Goal: Information Seeking & Learning: Find specific fact

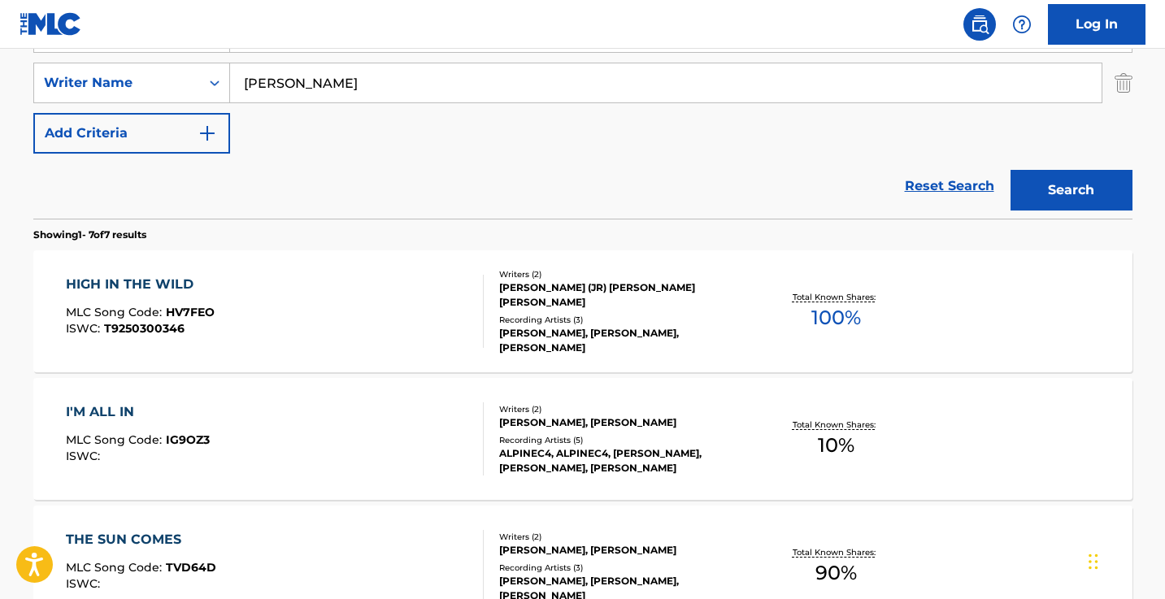
scroll to position [351, 0]
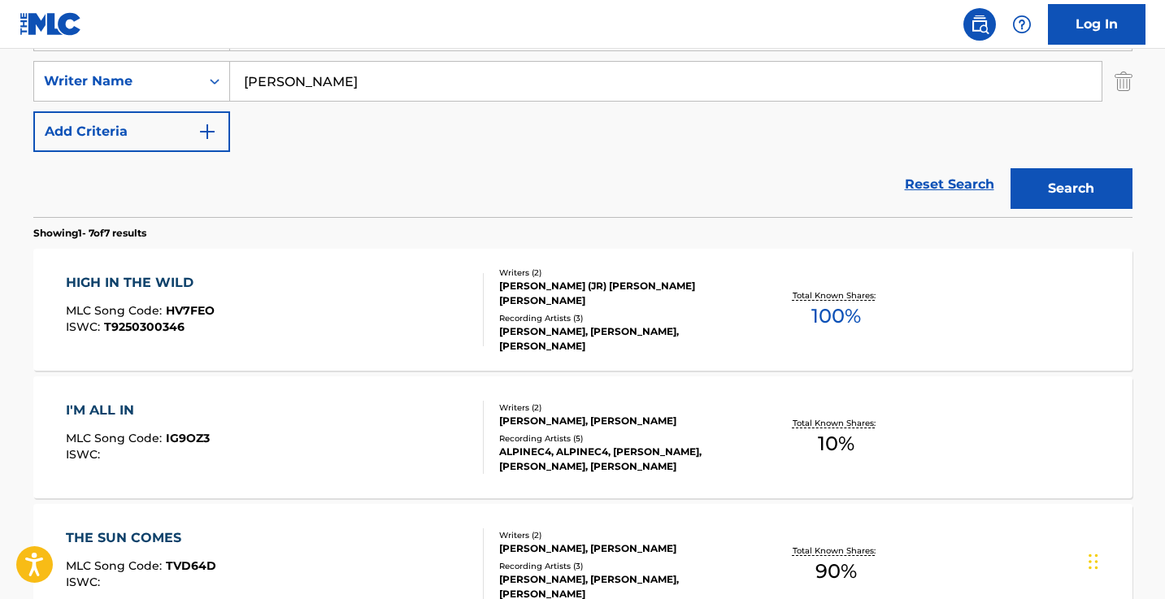
click at [419, 91] on input "[PERSON_NAME]" at bounding box center [665, 81] width 871 height 39
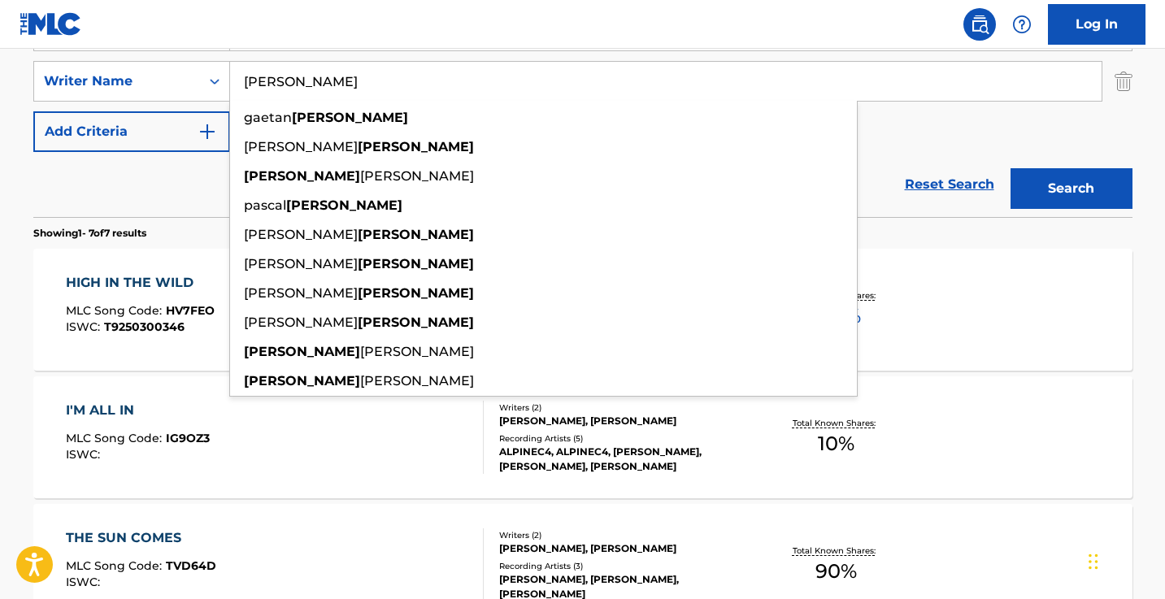
click at [419, 91] on input "[PERSON_NAME]" at bounding box center [665, 81] width 871 height 39
paste input ""[PERSON_NAME]""
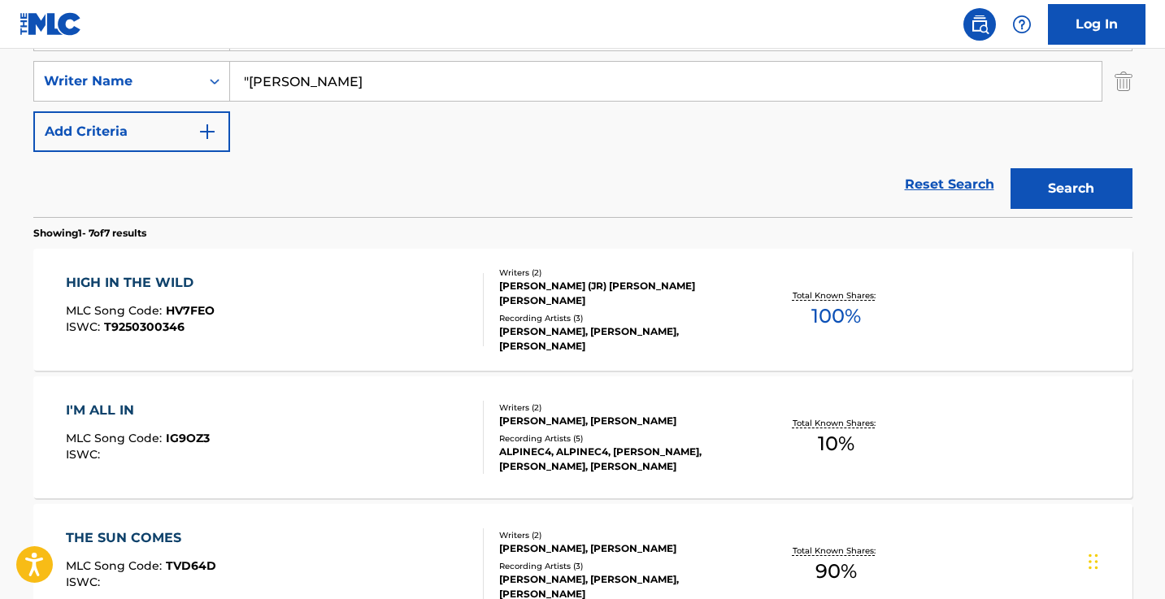
click at [250, 79] on input ""[PERSON_NAME]" at bounding box center [665, 81] width 871 height 39
type input "[PERSON_NAME]"
click at [1070, 189] on button "Search" at bounding box center [1071, 188] width 122 height 41
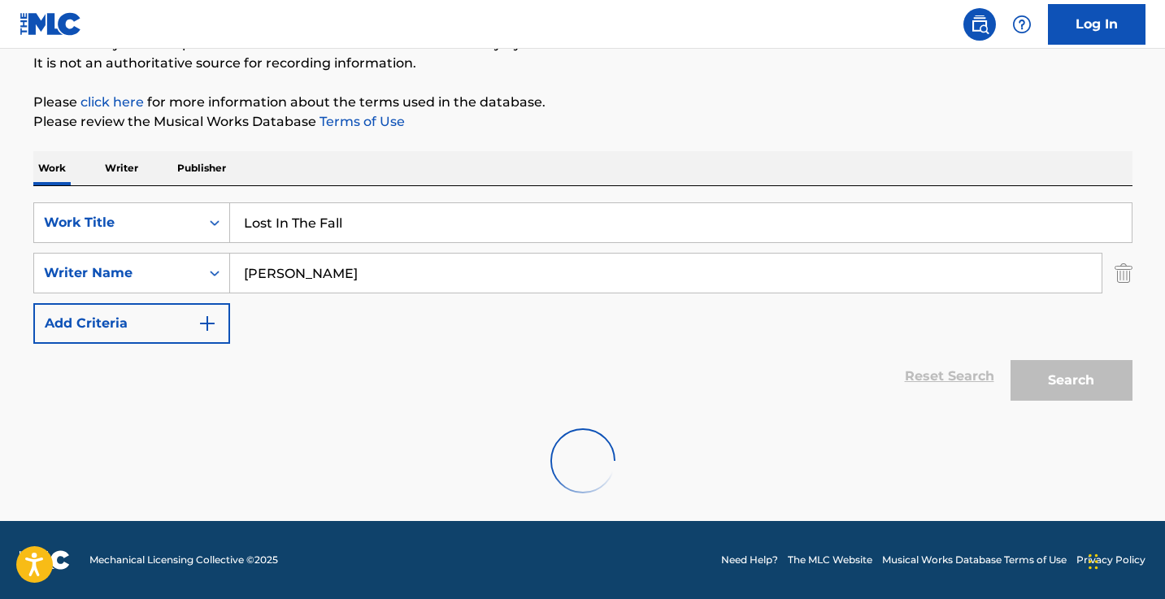
scroll to position [159, 0]
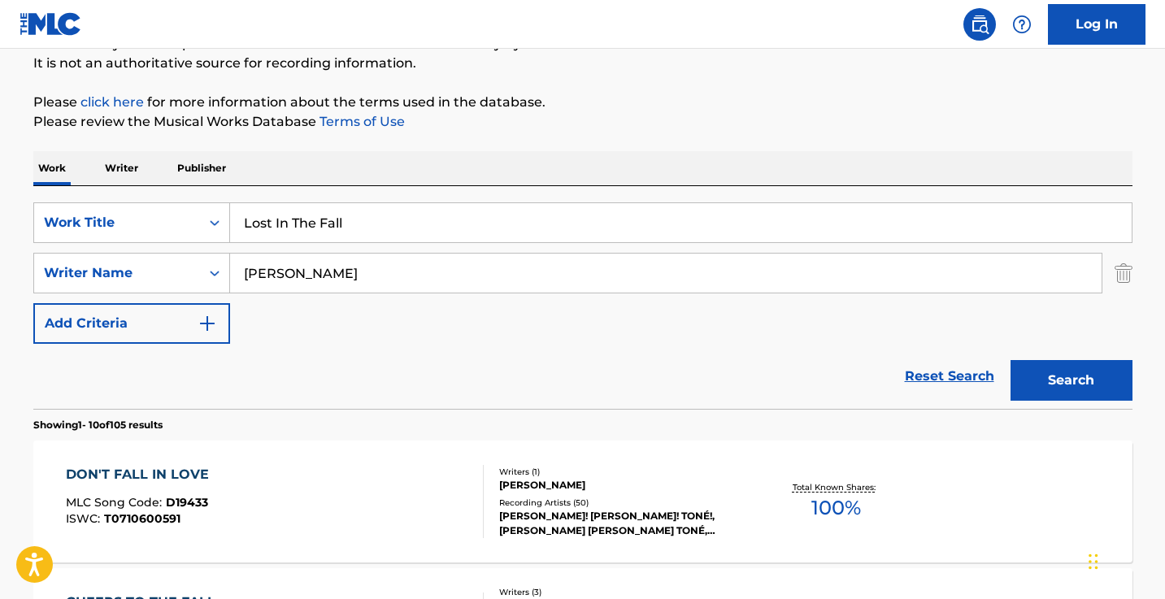
click at [388, 236] on input "Lost In The Fall" at bounding box center [680, 222] width 901 height 39
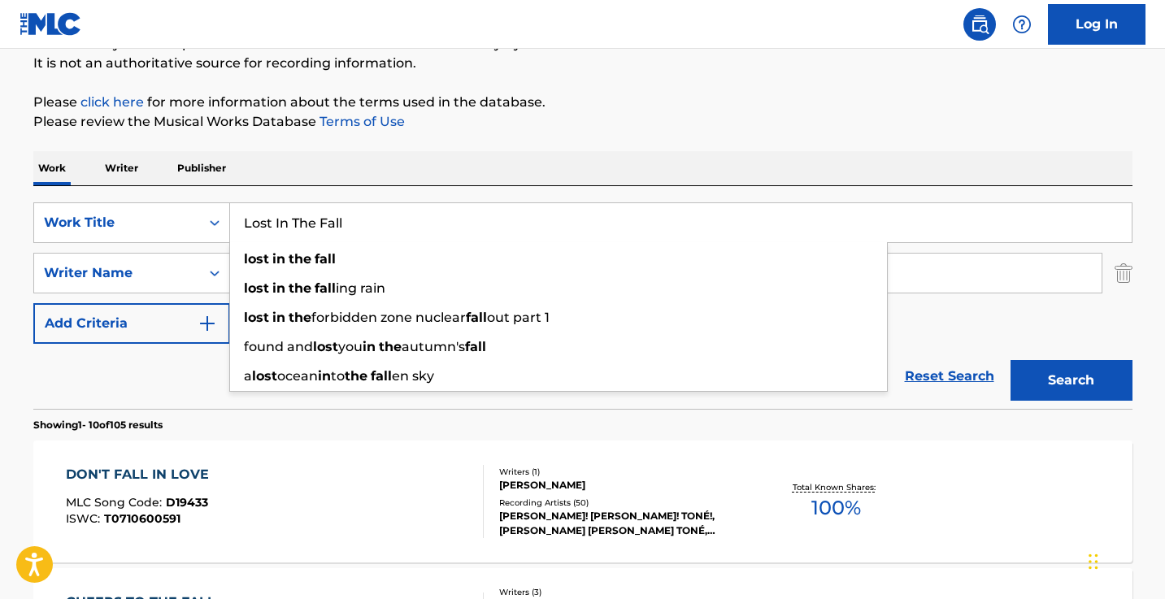
click at [388, 236] on input "Lost In The Fall" at bounding box center [680, 222] width 901 height 39
paste input "It Never Rains - In SoCa"
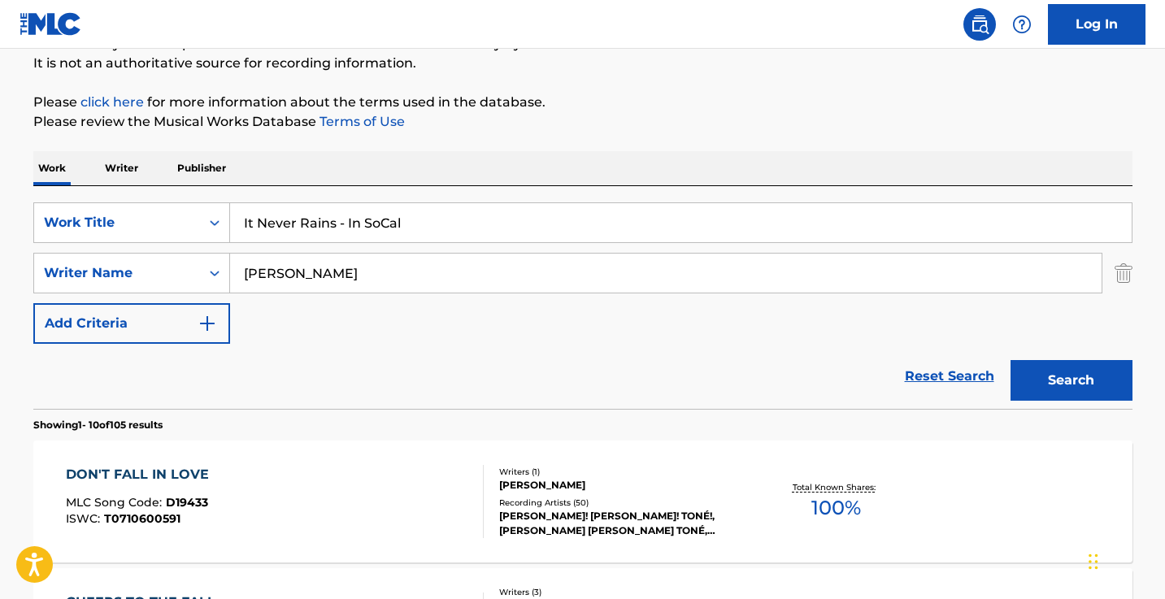
type input "It Never Rains - In SoCal"
click at [1070, 380] on button "Search" at bounding box center [1071, 380] width 122 height 41
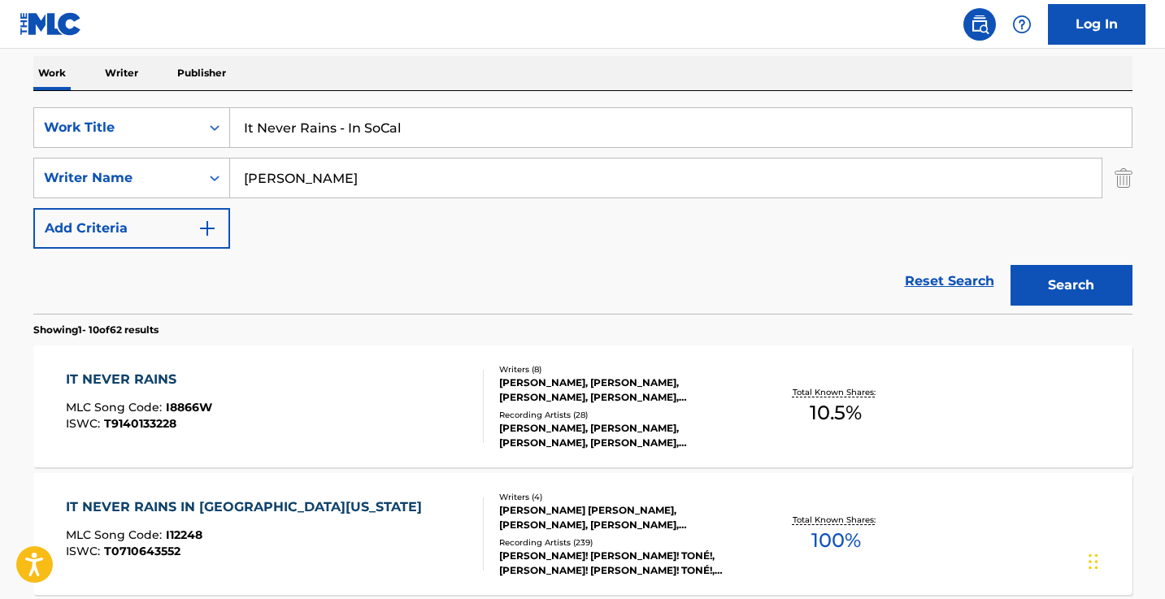
scroll to position [287, 0]
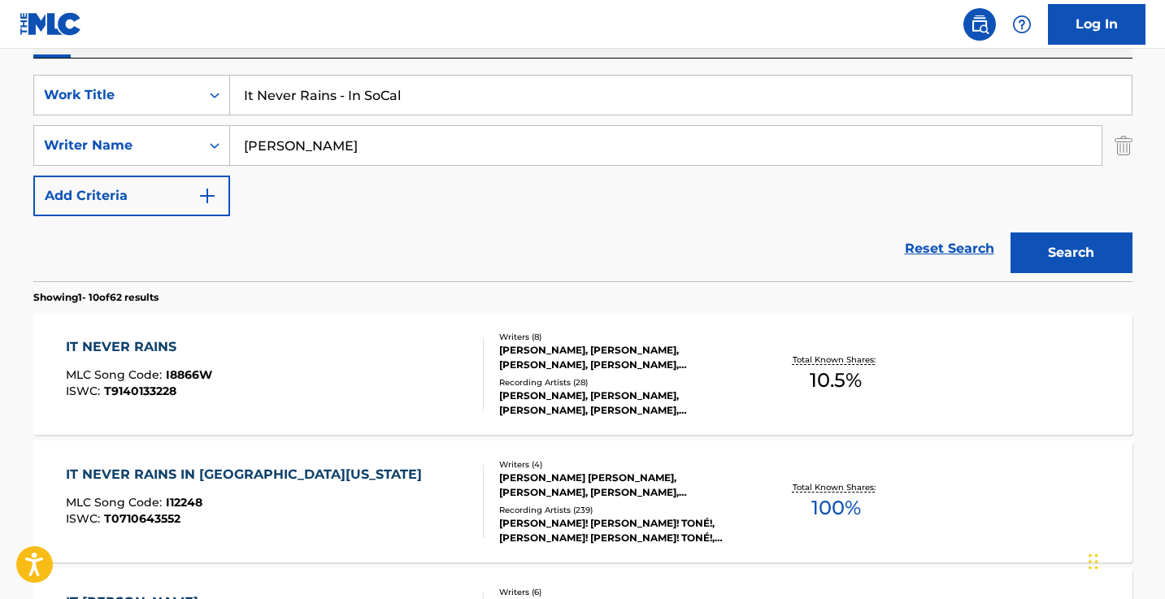
click at [383, 385] on div "IT NEVER RAINS MLC Song Code : I8866W ISWC : T9140133228" at bounding box center [275, 373] width 418 height 73
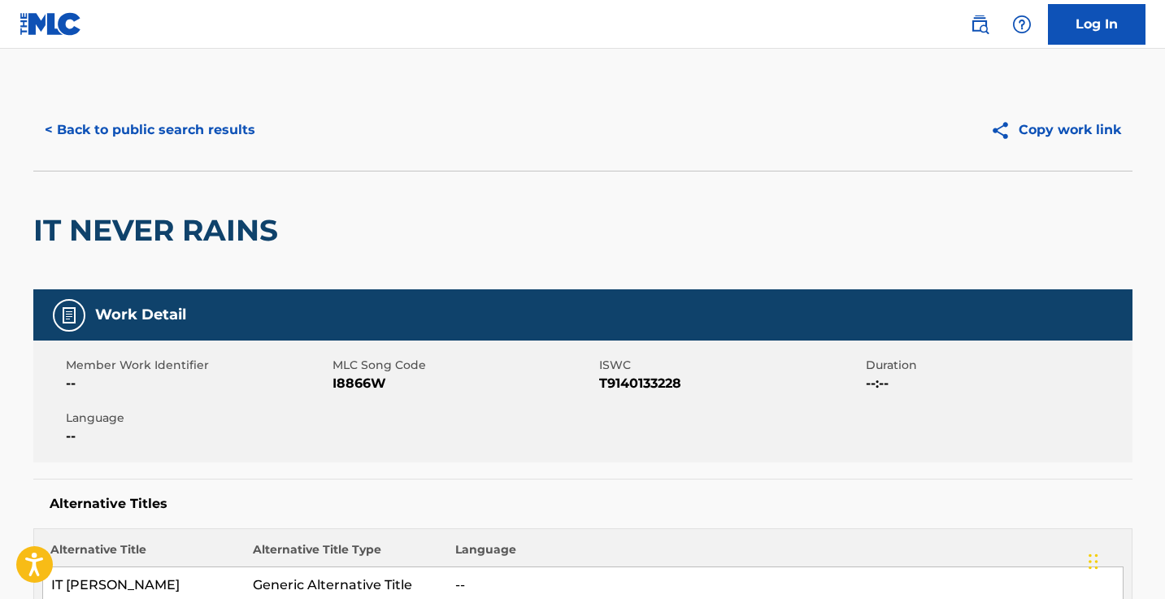
click at [360, 384] on span "I8866W" at bounding box center [463, 384] width 262 height 20
copy span "I8866W"
click at [236, 149] on button "< Back to public search results" at bounding box center [149, 130] width 233 height 41
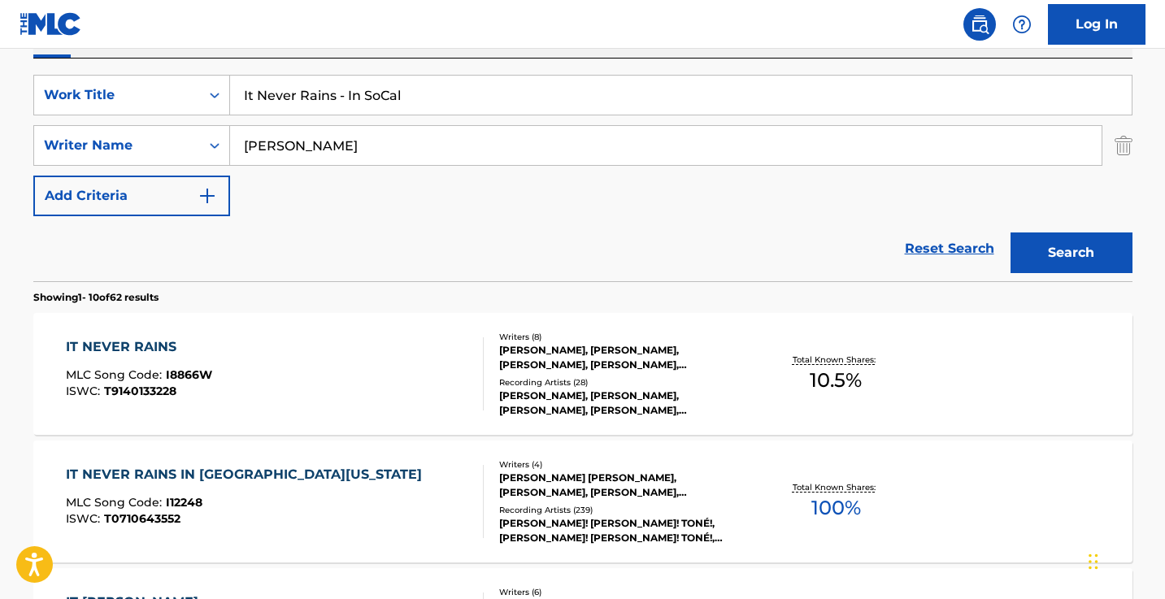
click at [405, 98] on input "It Never Rains - In SoCal" at bounding box center [680, 95] width 901 height 39
paste input "Magic What We Do (Surreal Montage)"
click at [1070, 253] on button "Search" at bounding box center [1071, 252] width 122 height 41
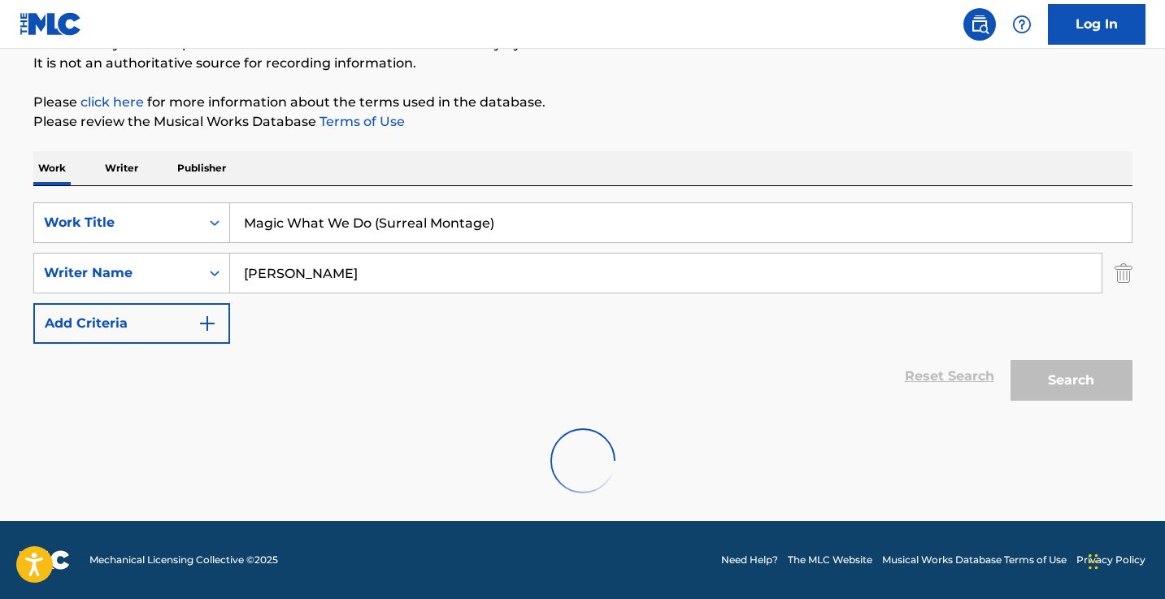
scroll to position [159, 0]
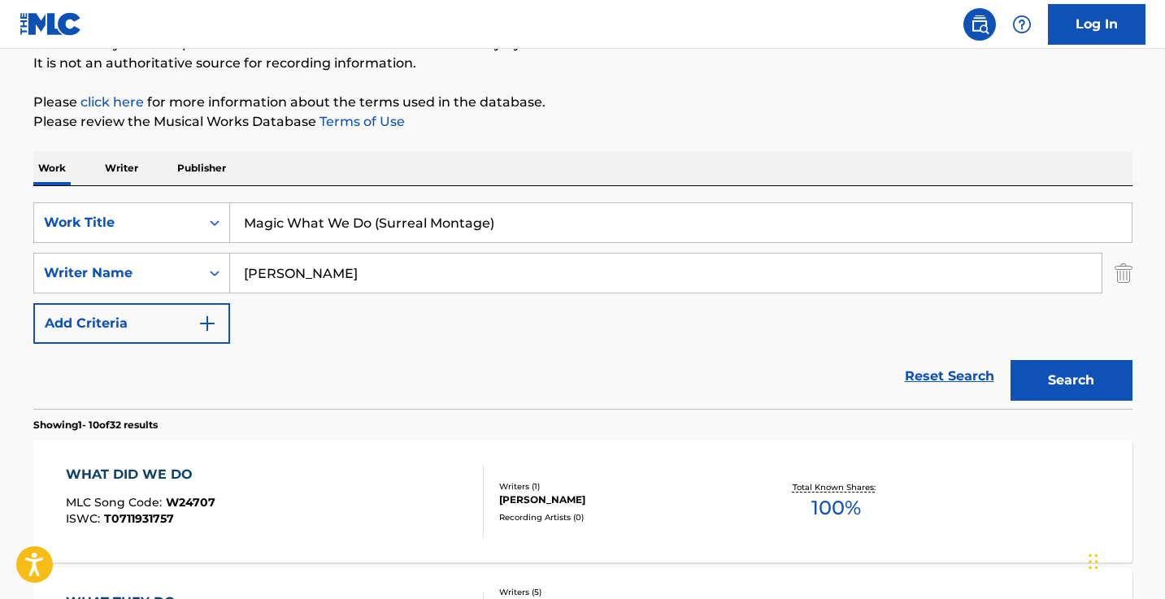
drag, startPoint x: 527, startPoint y: 226, endPoint x: 387, endPoint y: 219, distance: 140.0
click at [387, 219] on input "Magic What We Do (Surreal Montage)" at bounding box center [680, 222] width 901 height 39
type input "Magic What We Do"
click at [1070, 380] on button "Search" at bounding box center [1071, 380] width 122 height 41
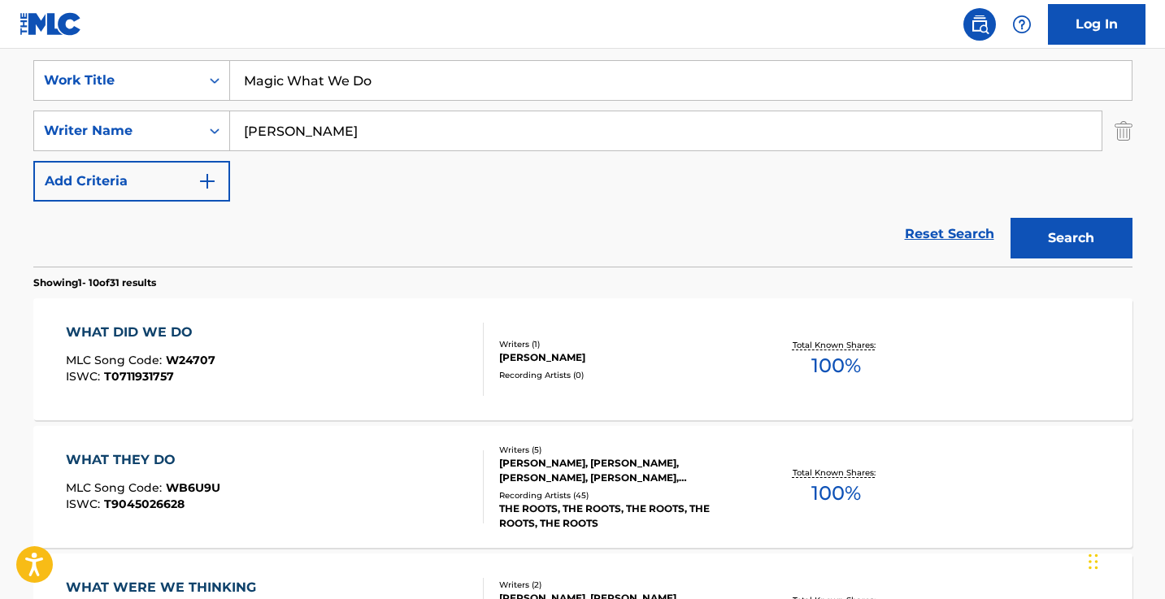
scroll to position [247, 0]
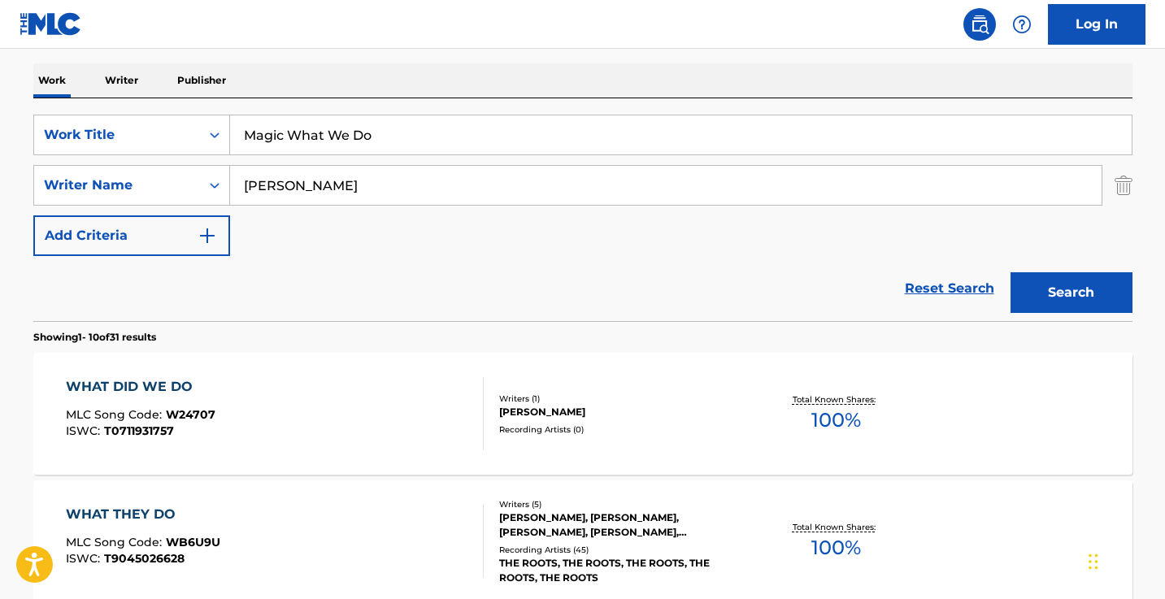
click at [366, 199] on input "[PERSON_NAME]" at bounding box center [665, 185] width 871 height 39
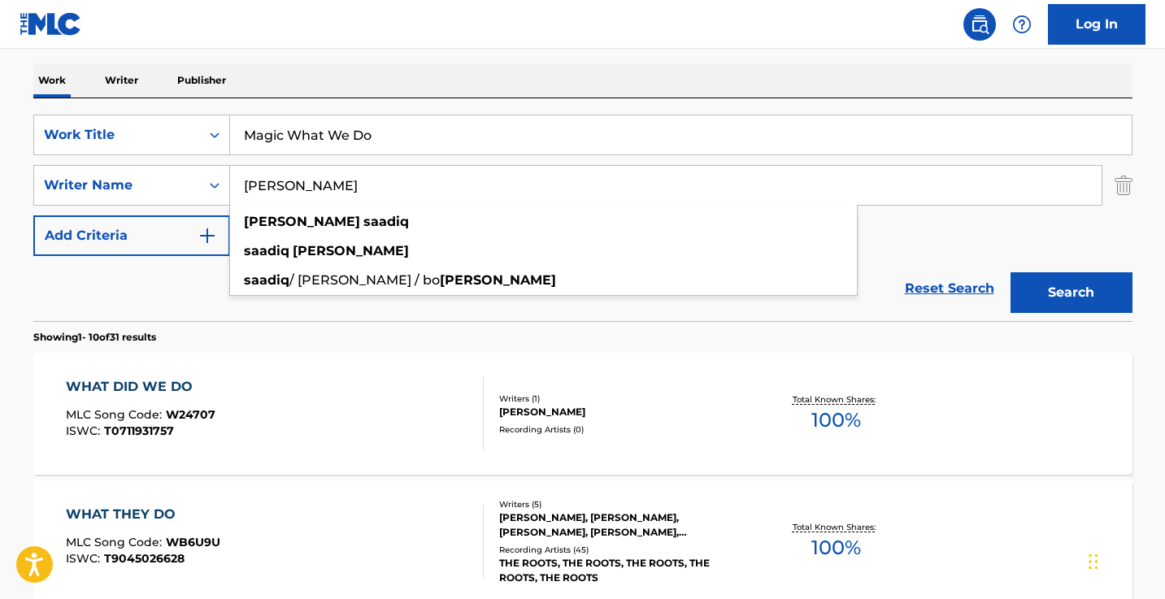
click at [366, 199] on input "[PERSON_NAME]" at bounding box center [665, 185] width 871 height 39
click at [366, 191] on input "[PERSON_NAME]" at bounding box center [665, 185] width 871 height 39
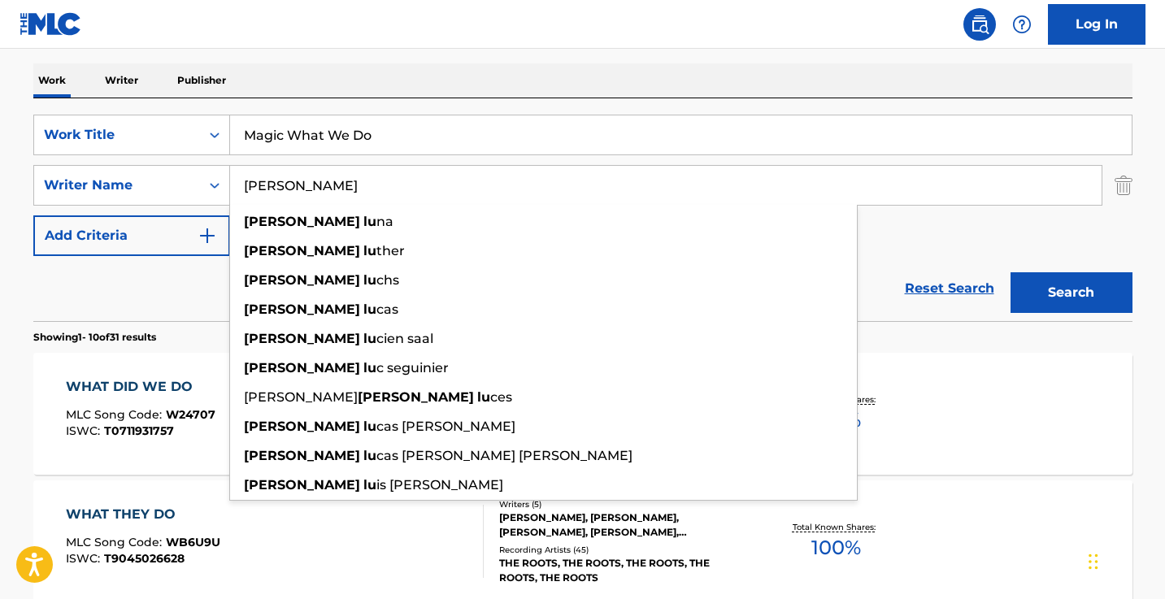
click at [366, 191] on input "[PERSON_NAME]" at bounding box center [665, 185] width 871 height 39
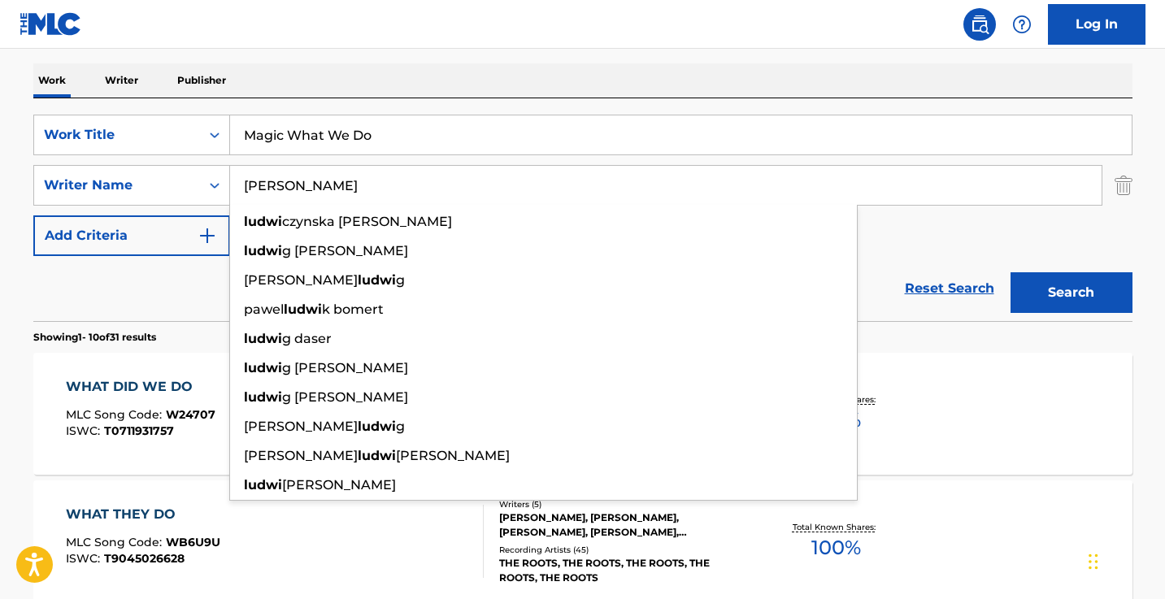
type input "[PERSON_NAME]"
click at [1070, 293] on button "Search" at bounding box center [1071, 292] width 122 height 41
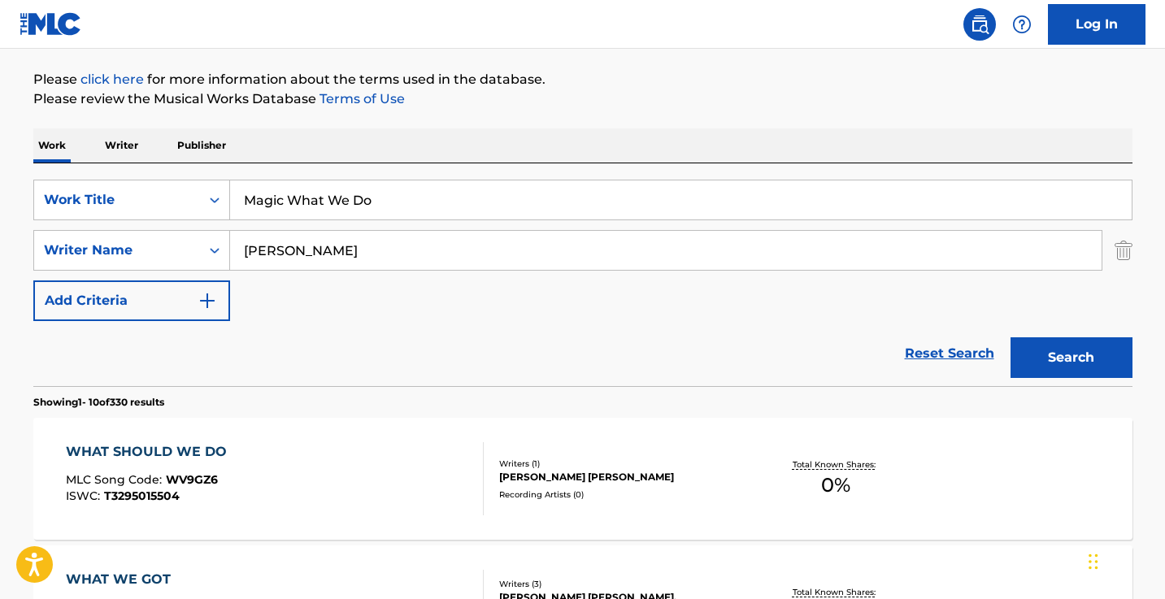
scroll to position [291, 0]
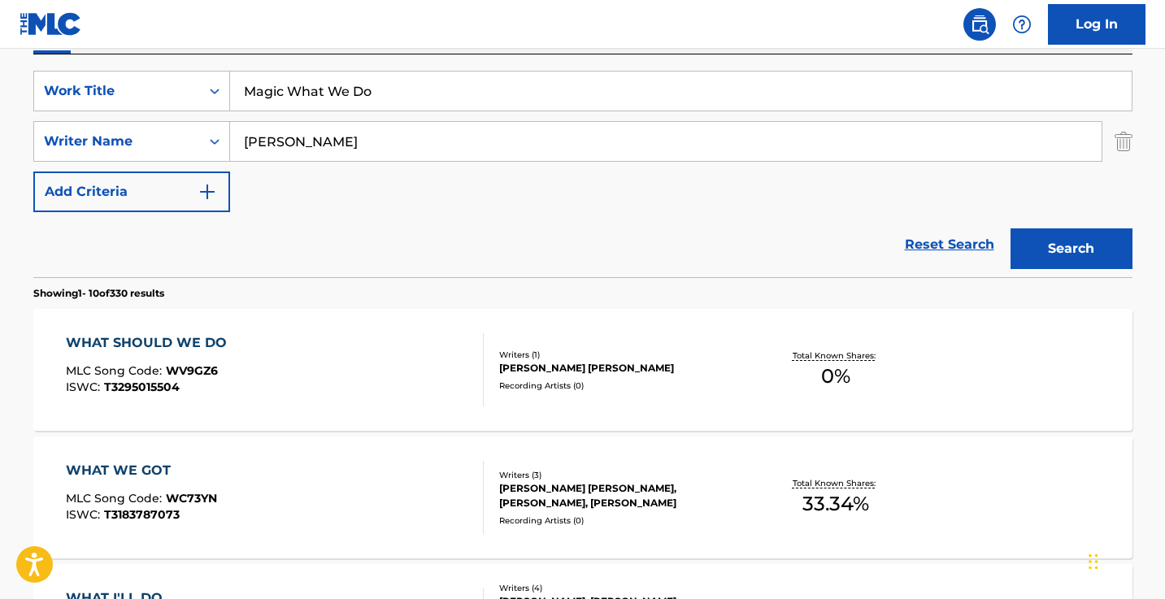
click at [405, 94] on input "Magic What We Do" at bounding box center [680, 91] width 901 height 39
paste input "(Surreal Montage)"
type input "Magic What We Do (Surreal Montage)"
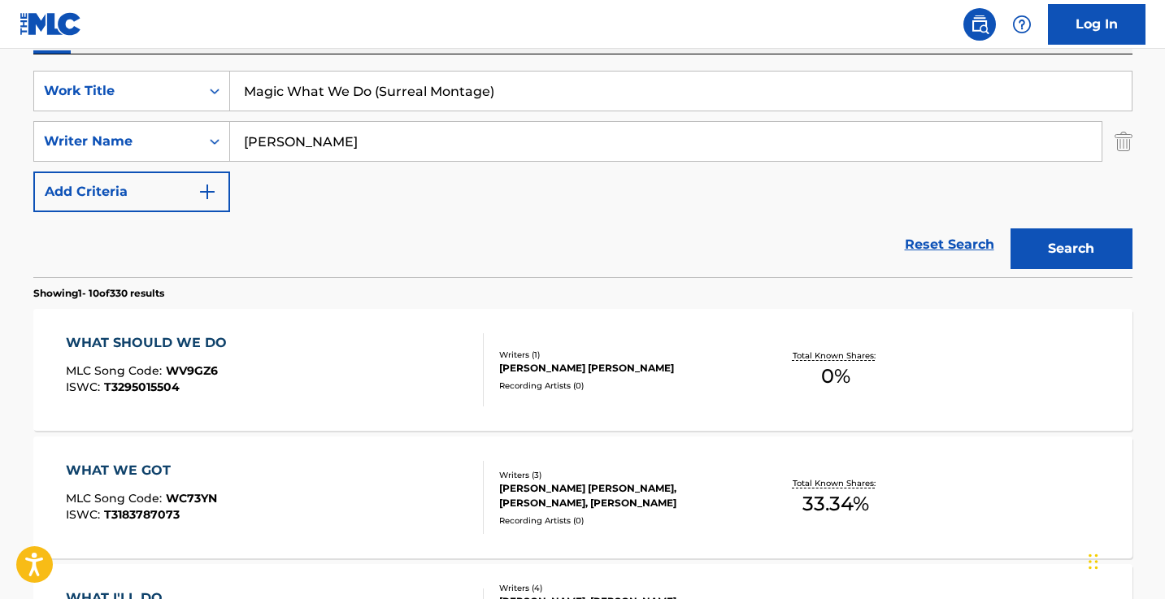
click at [413, 101] on input "Magic What We Do (Surreal Montage)" at bounding box center [680, 91] width 901 height 39
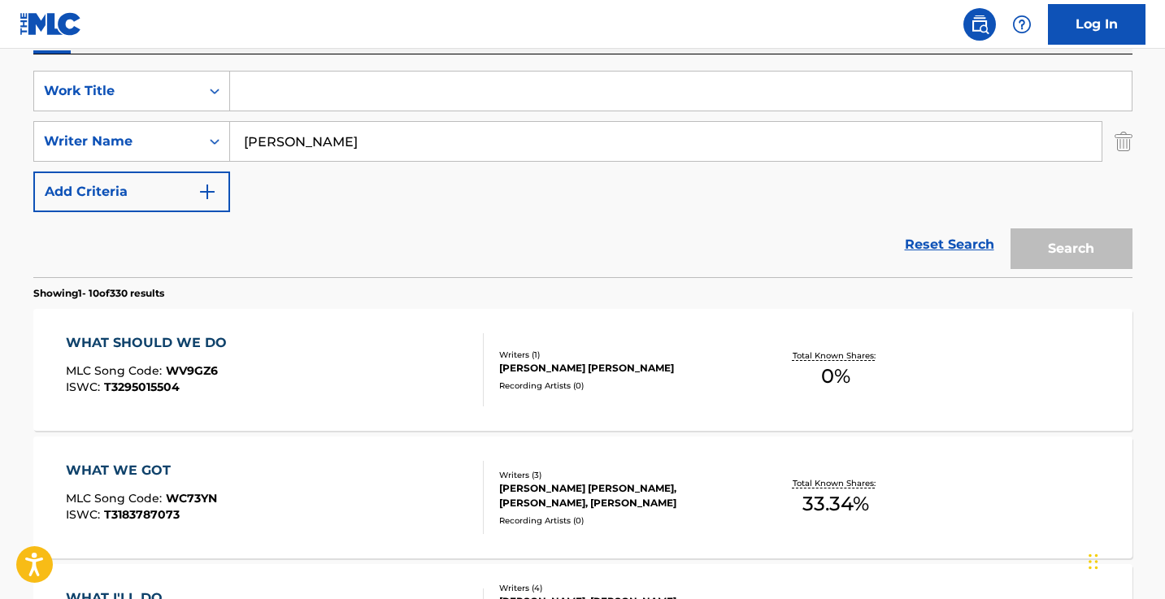
paste input "Magic What We Do (Surreal Montage)"
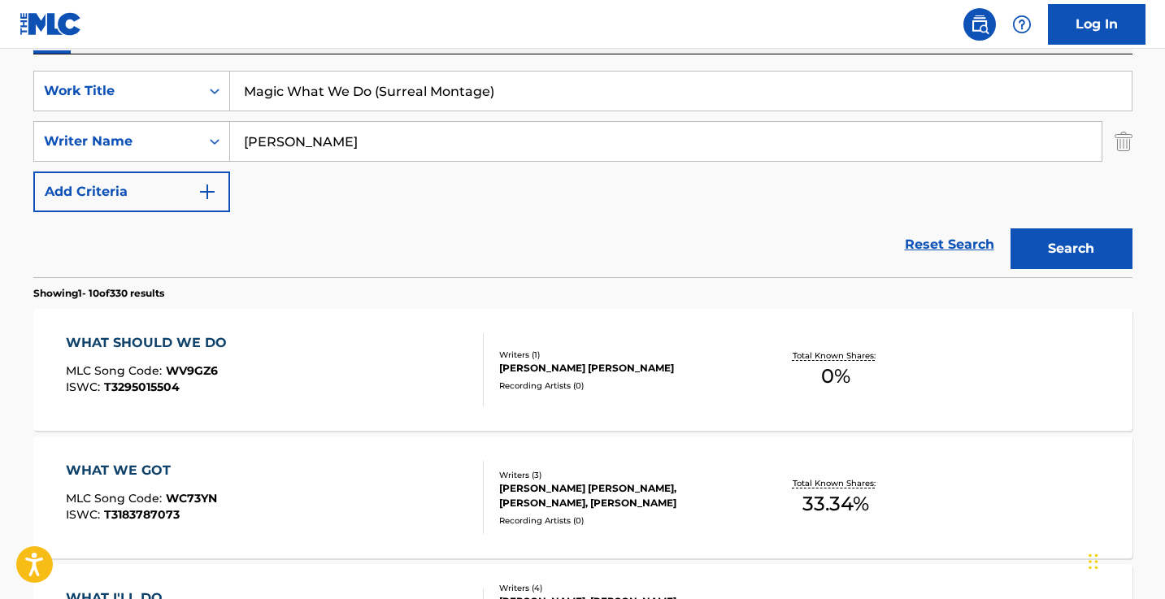
type input "Magic What We Do (Surreal Montage)"
click at [376, 143] on input "[PERSON_NAME]" at bounding box center [665, 141] width 871 height 39
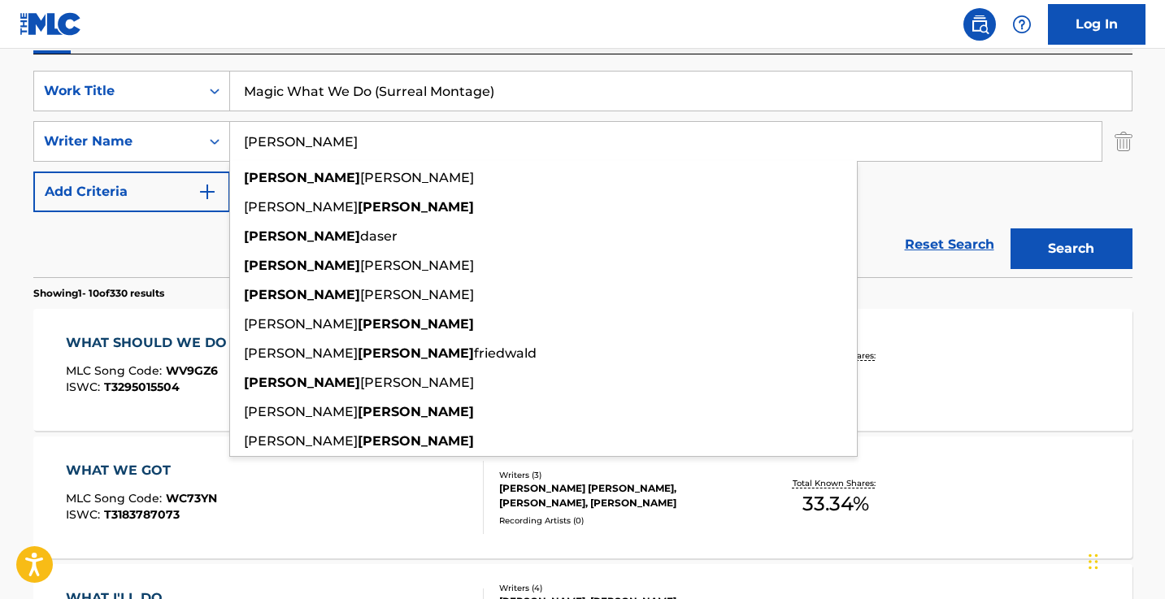
click at [376, 143] on input "[PERSON_NAME]" at bounding box center [665, 141] width 871 height 39
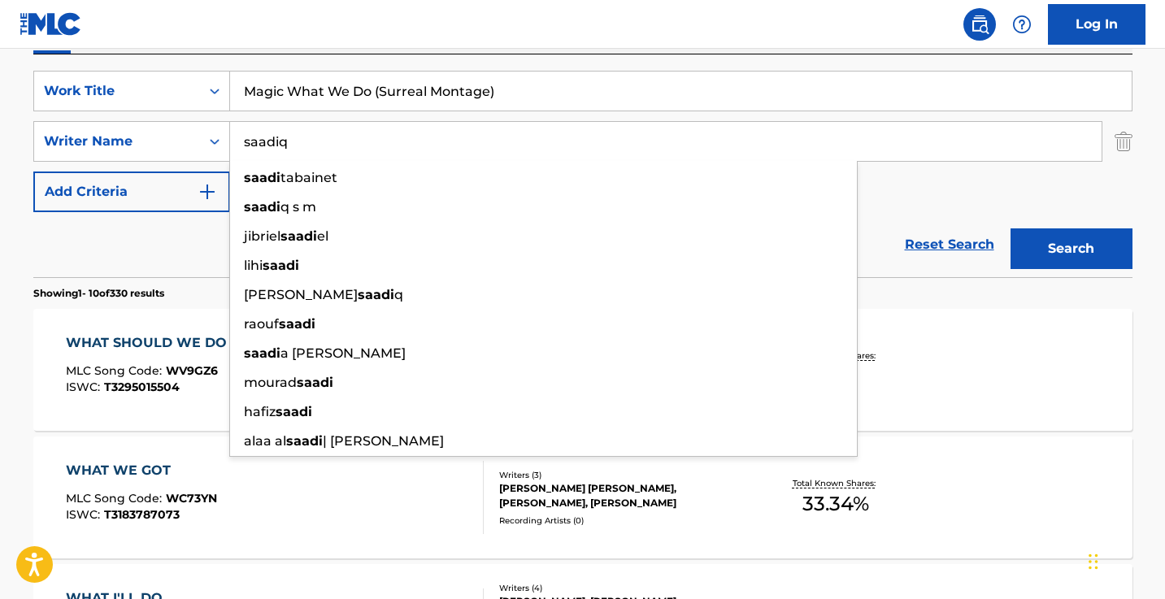
type input "saadiq"
click at [1070, 249] on button "Search" at bounding box center [1071, 248] width 122 height 41
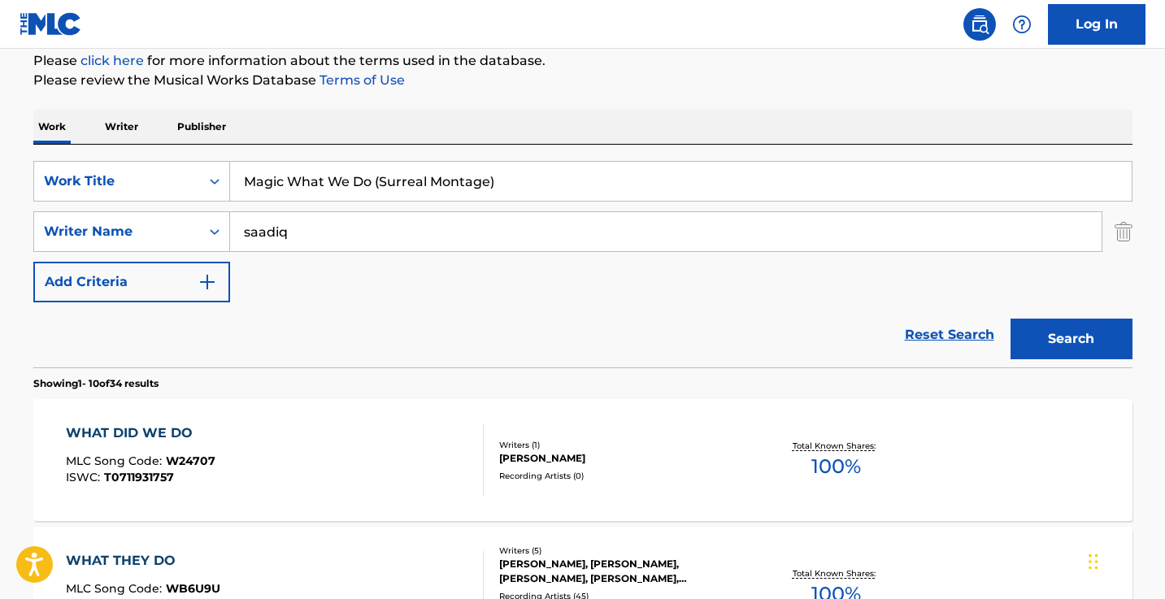
scroll to position [267, 0]
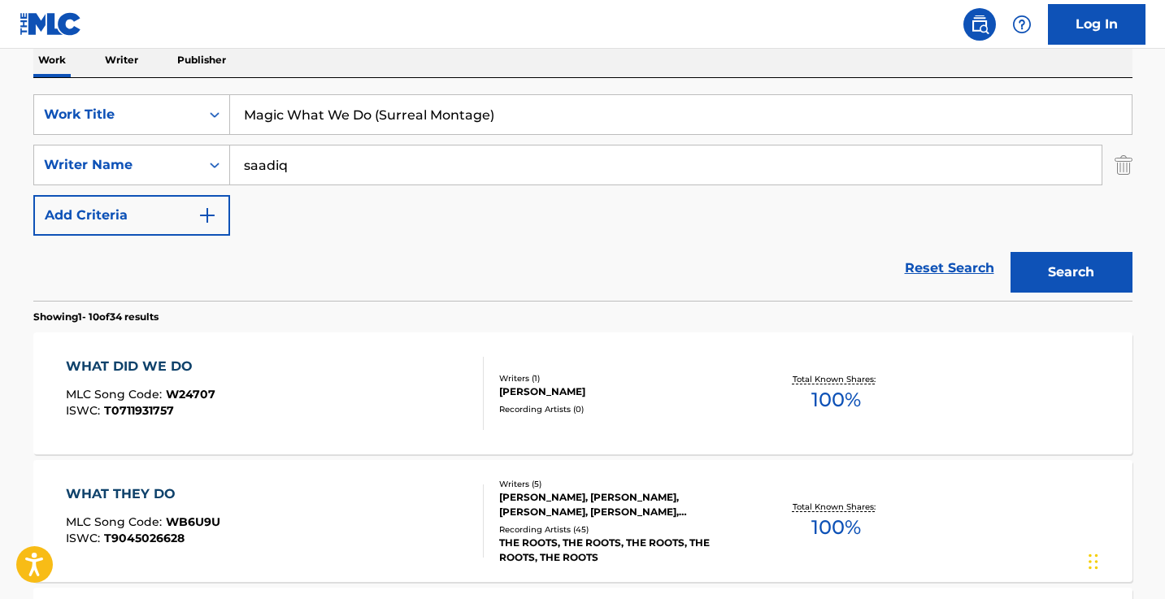
click at [492, 109] on input "Magic What We Do (Surreal Montage)" at bounding box center [680, 114] width 901 height 39
paste input "I Lied to You"
type input "I Lied to You"
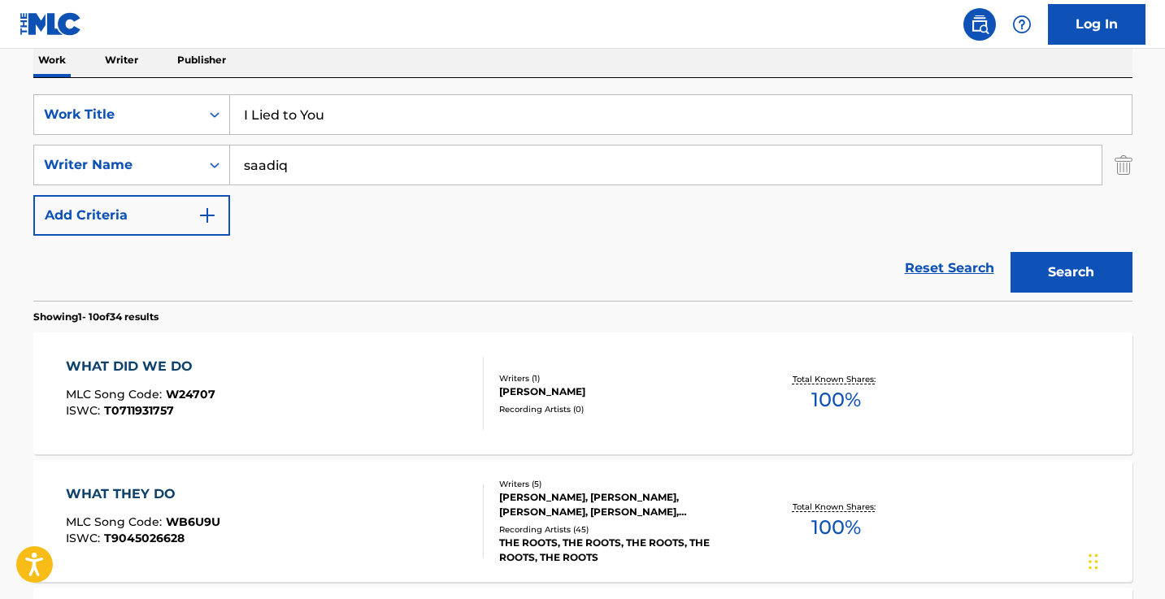
click at [1070, 272] on button "Search" at bounding box center [1071, 272] width 122 height 41
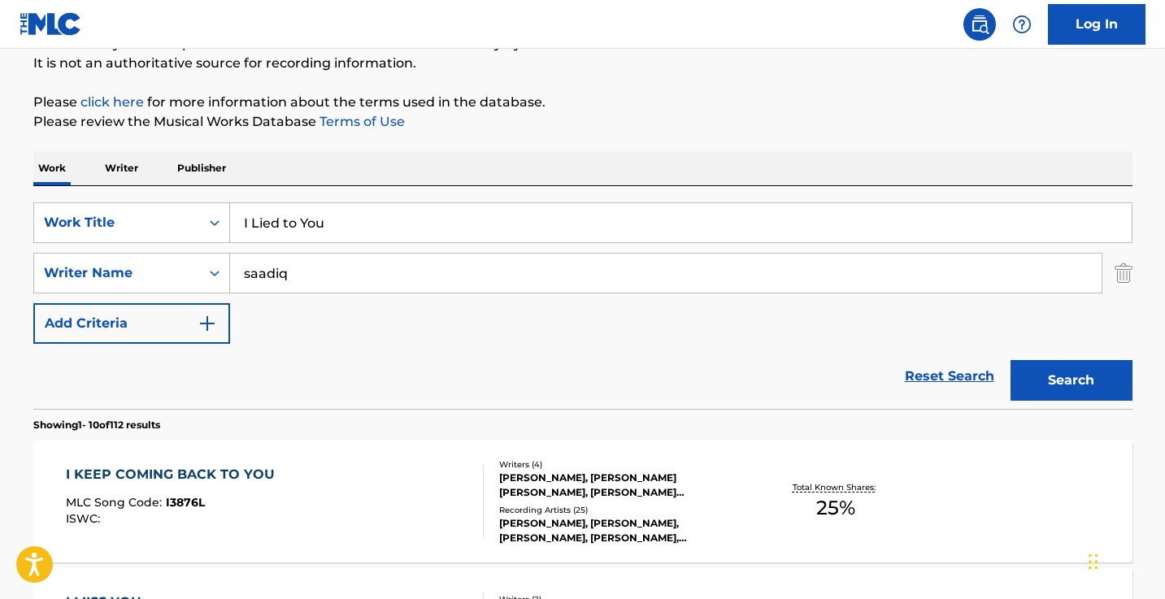
click at [380, 180] on div "Work Writer Publisher" at bounding box center [582, 168] width 1099 height 34
click at [243, 274] on input "saadiq" at bounding box center [665, 273] width 871 height 39
type input "[PERSON_NAME]"
click at [1070, 380] on button "Search" at bounding box center [1071, 380] width 122 height 41
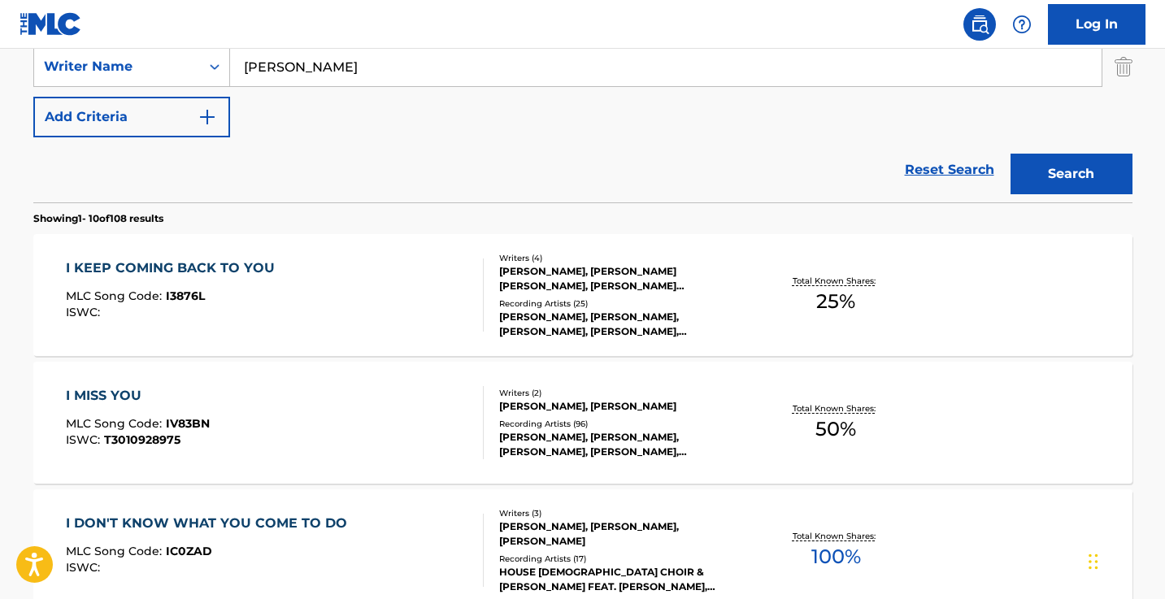
scroll to position [310, 0]
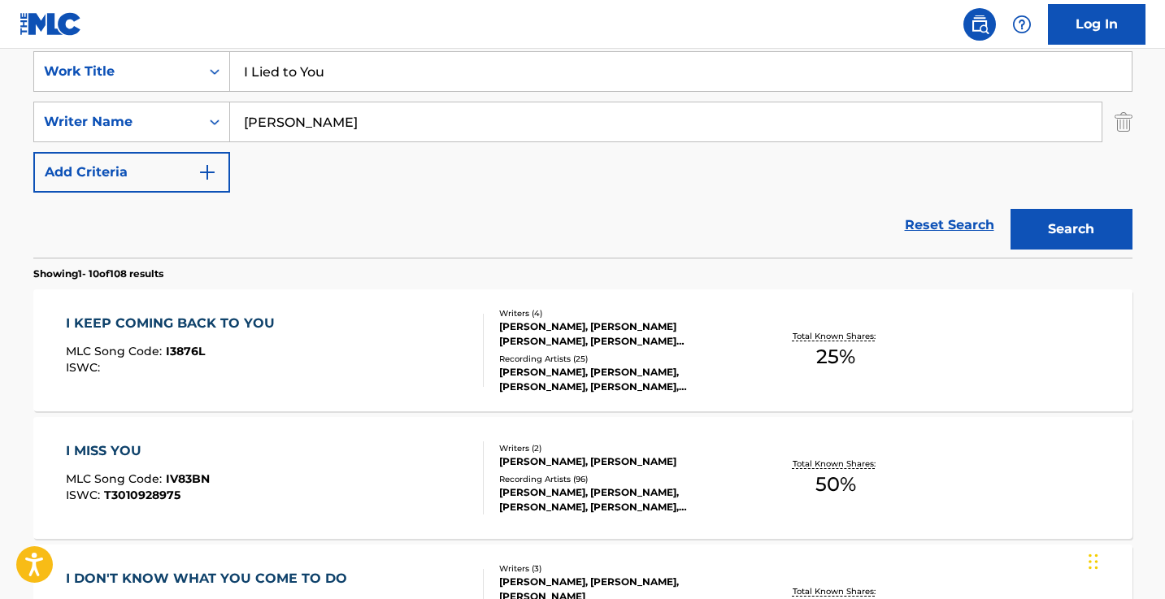
click at [345, 88] on input "I Lied to You" at bounding box center [680, 71] width 901 height 39
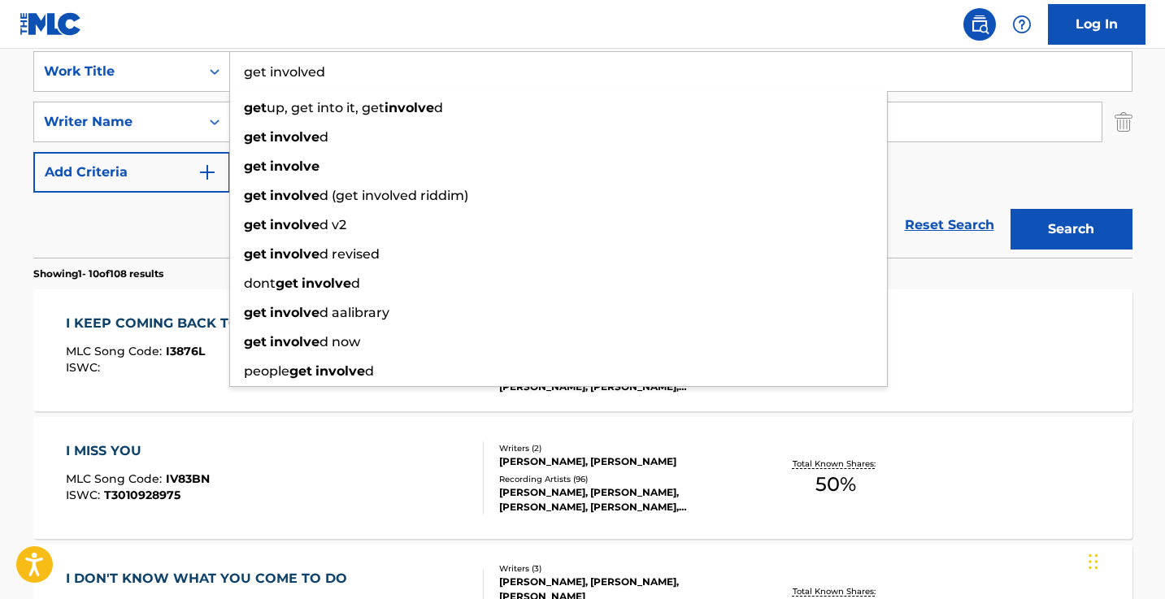
type input "get involved"
click at [1070, 229] on button "Search" at bounding box center [1071, 229] width 122 height 41
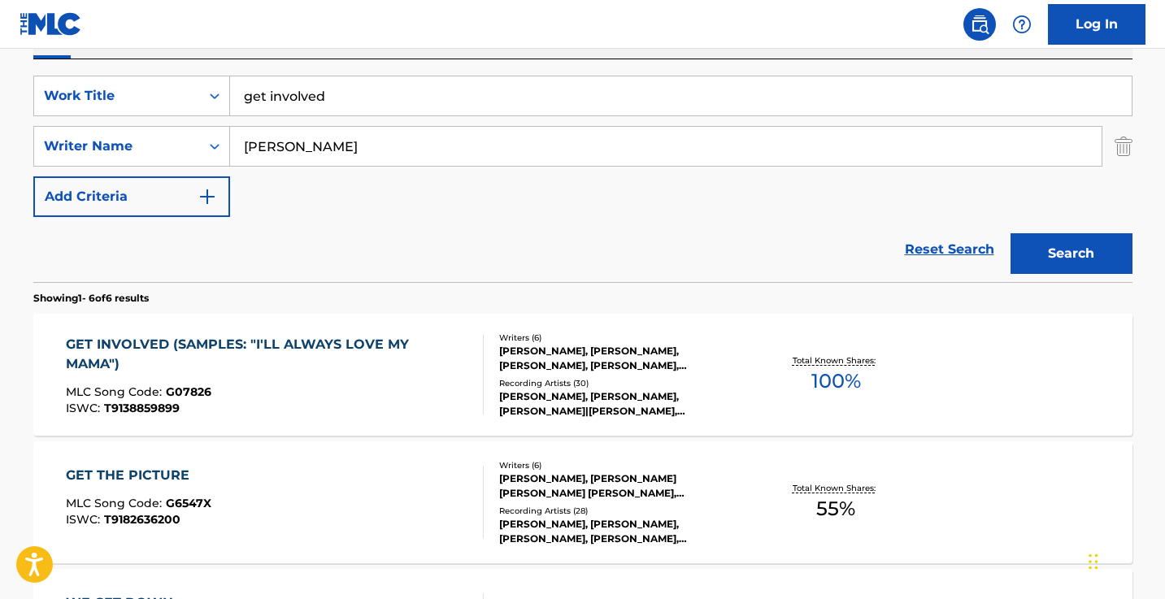
scroll to position [288, 0]
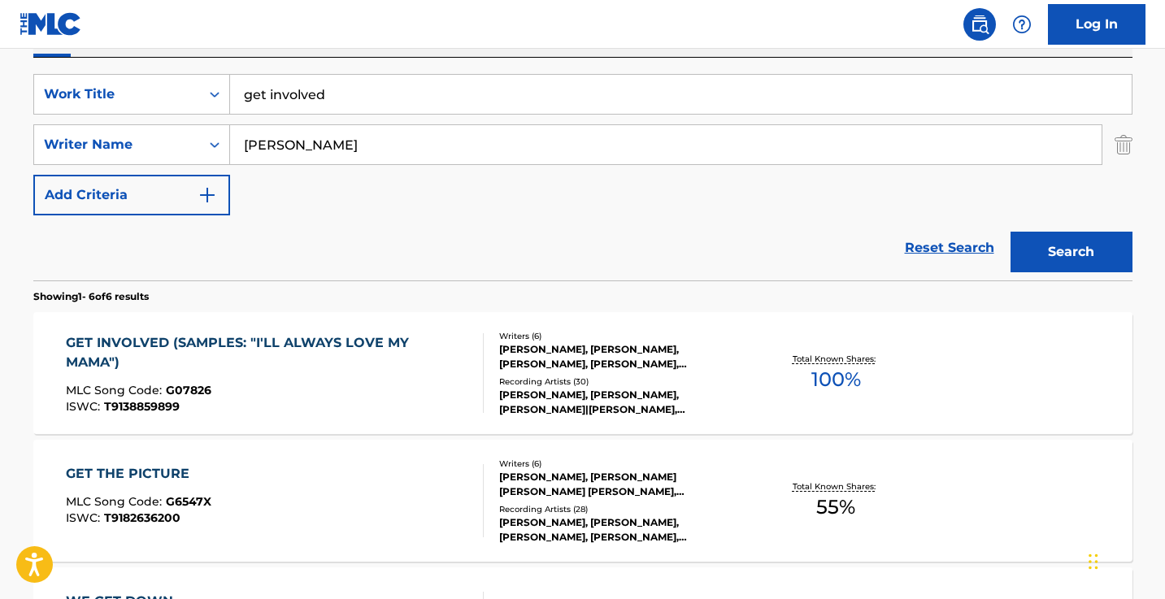
click at [358, 384] on div "MLC Song Code : G07826" at bounding box center [268, 392] width 404 height 16
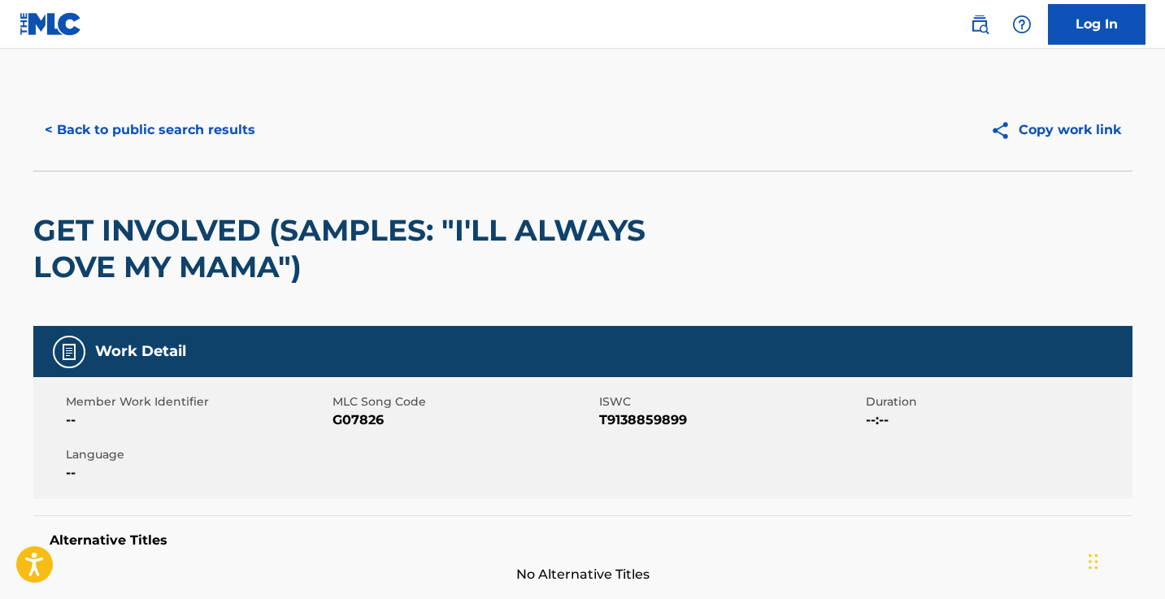
click at [367, 424] on span "G07826" at bounding box center [463, 420] width 262 height 20
copy span "G07826"
click at [236, 130] on button "< Back to public search results" at bounding box center [149, 130] width 233 height 41
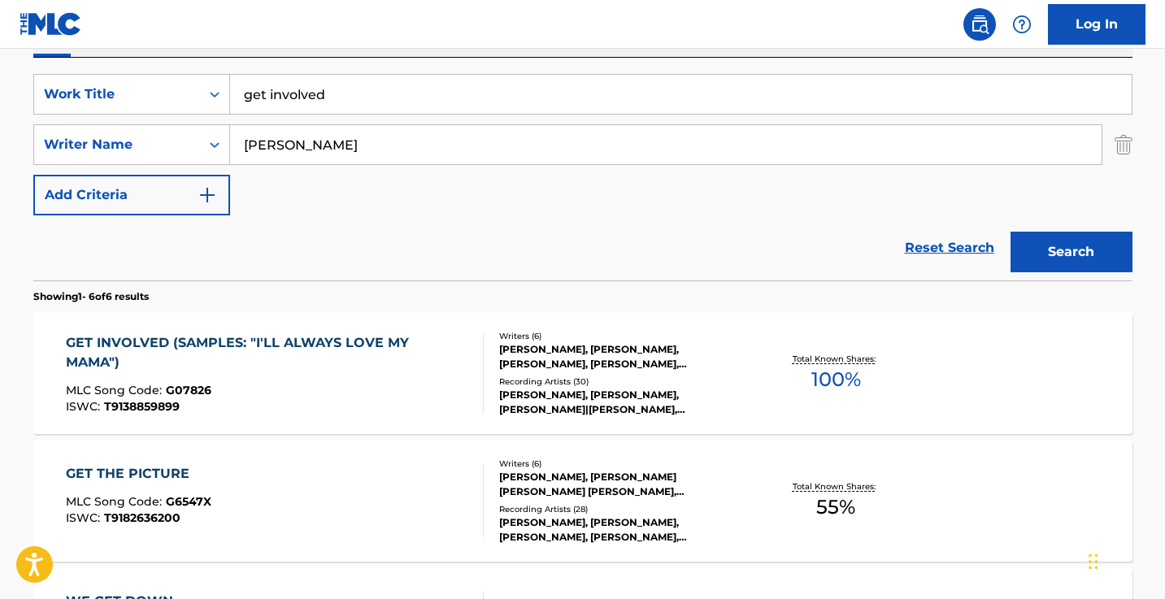
click at [397, 101] on input "get involved" at bounding box center [680, 94] width 901 height 39
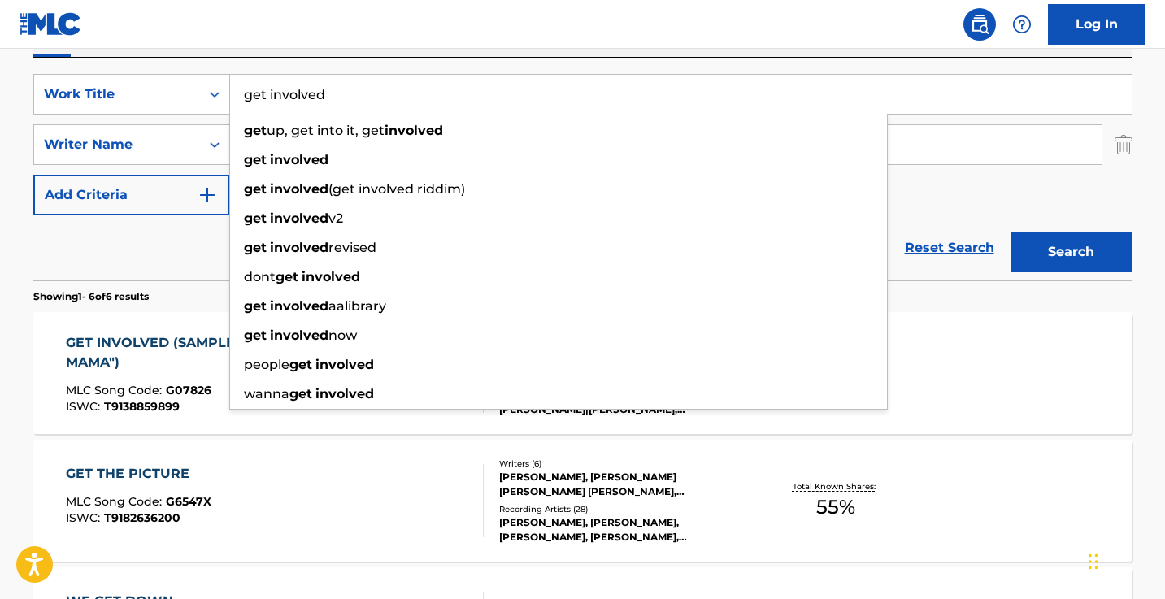
click at [397, 101] on input "get involved" at bounding box center [680, 94] width 901 height 39
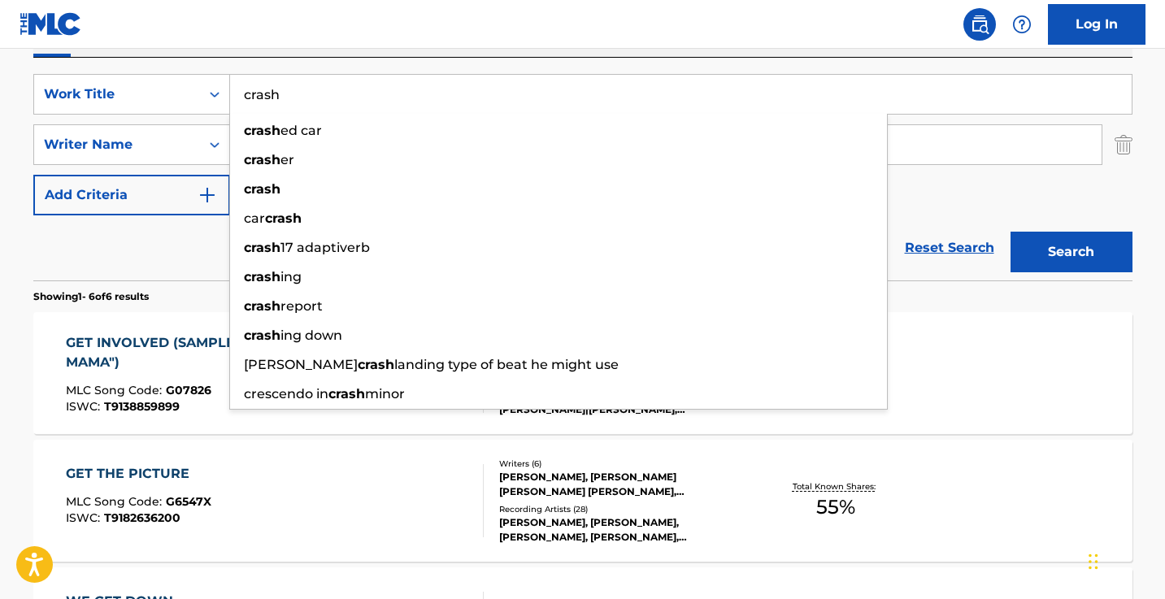
type input "crash"
click at [1070, 252] on button "Search" at bounding box center [1071, 252] width 122 height 41
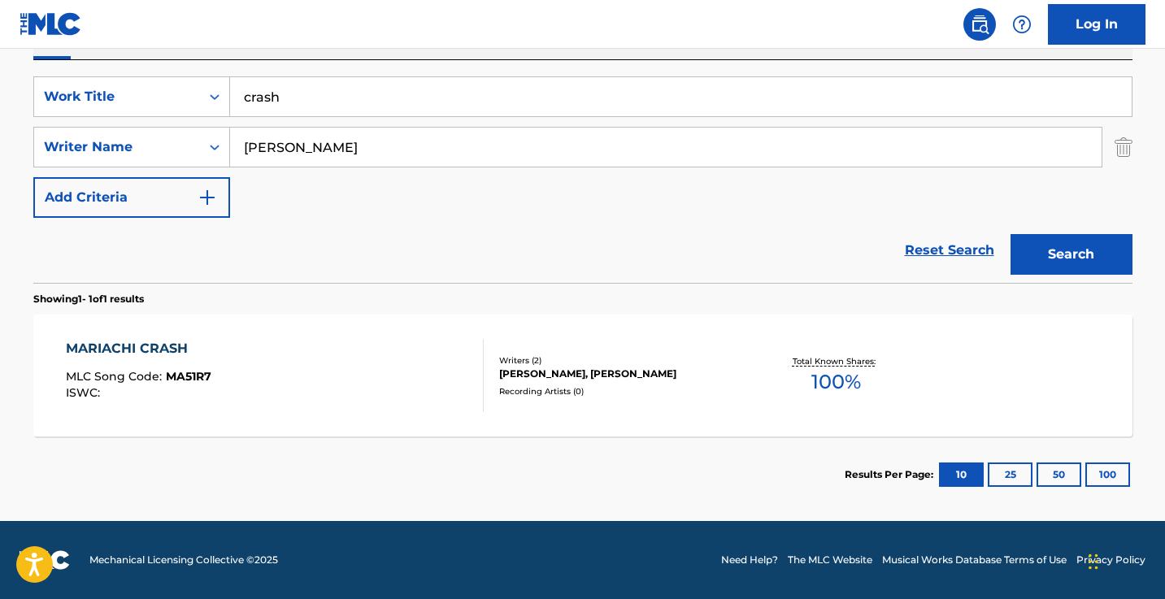
scroll to position [285, 0]
click at [364, 147] on input "[PERSON_NAME]" at bounding box center [665, 147] width 871 height 39
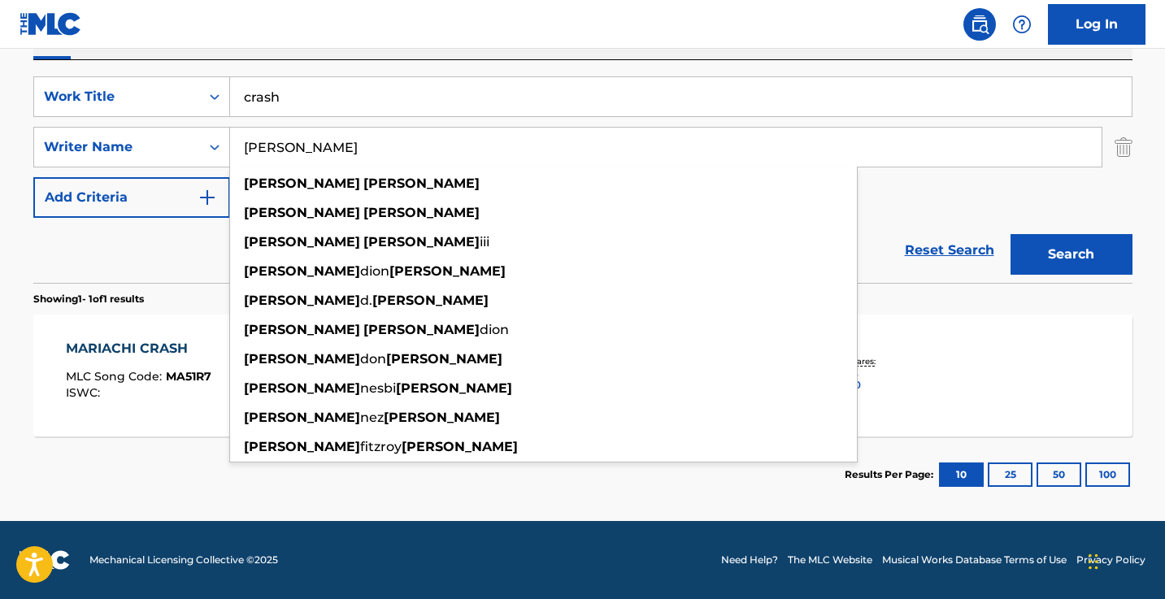
click at [1070, 254] on button "Search" at bounding box center [1071, 254] width 122 height 41
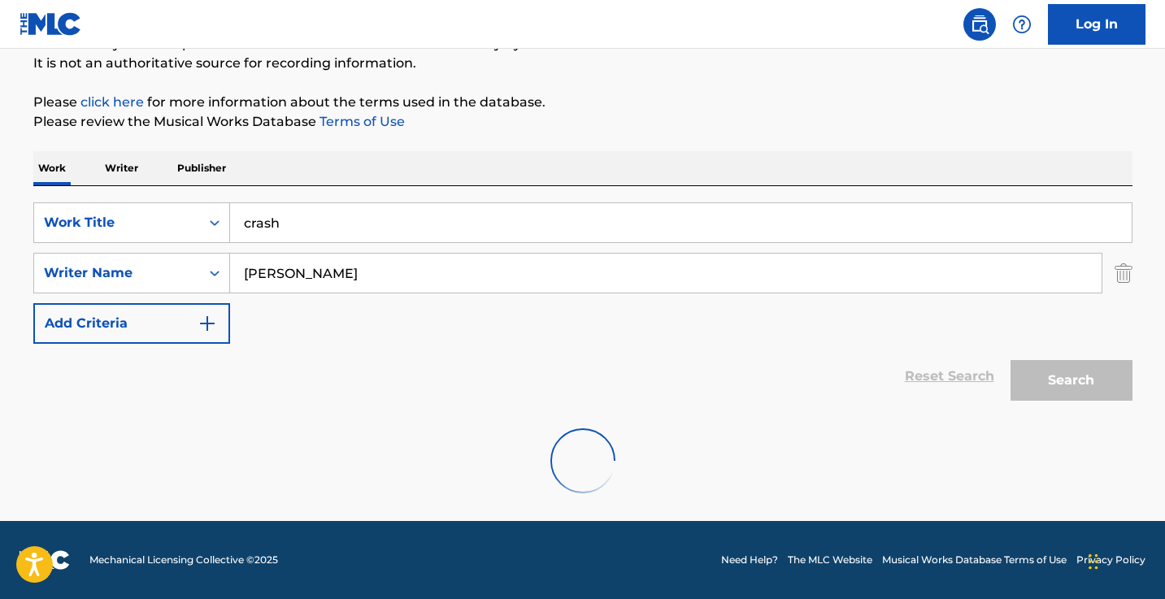
scroll to position [106, 0]
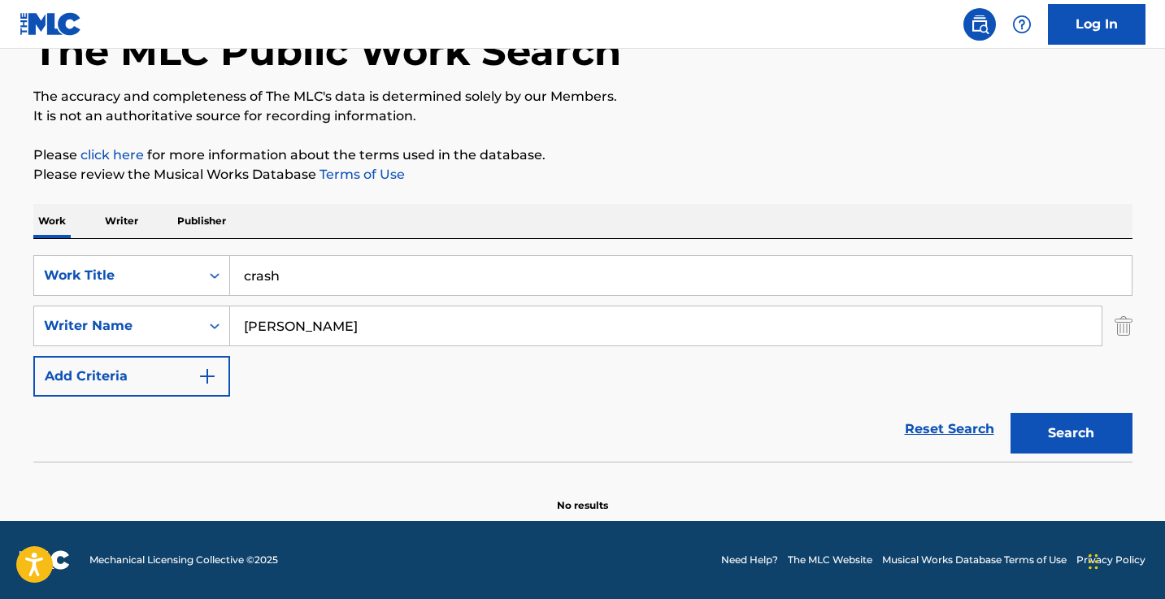
click at [354, 336] on input "[PERSON_NAME]" at bounding box center [665, 325] width 871 height 39
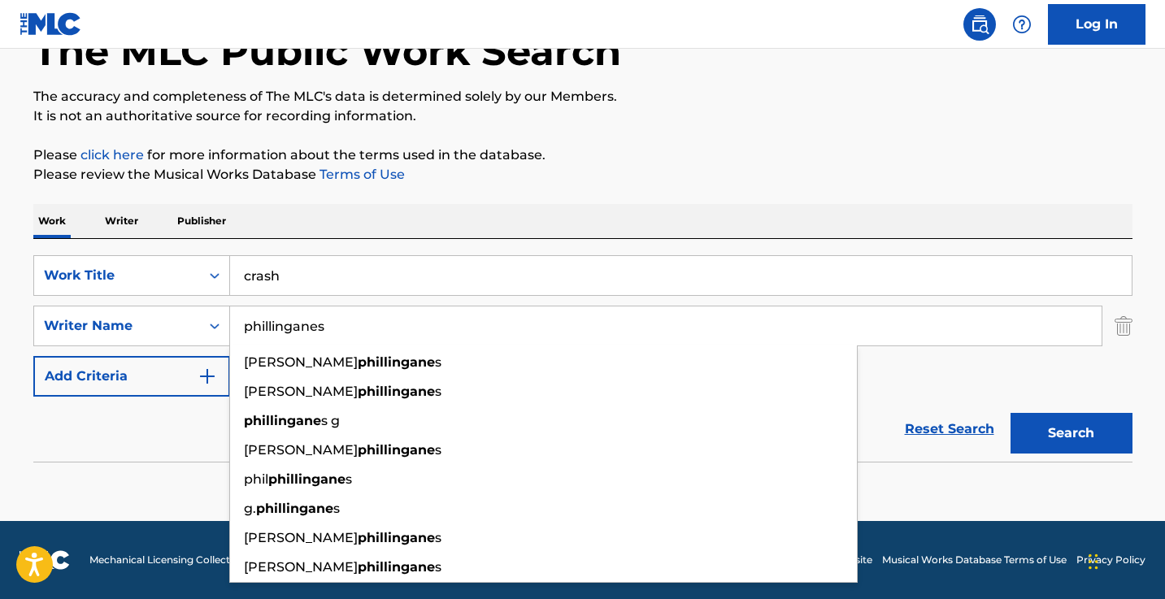
click at [1070, 433] on button "Search" at bounding box center [1071, 433] width 122 height 41
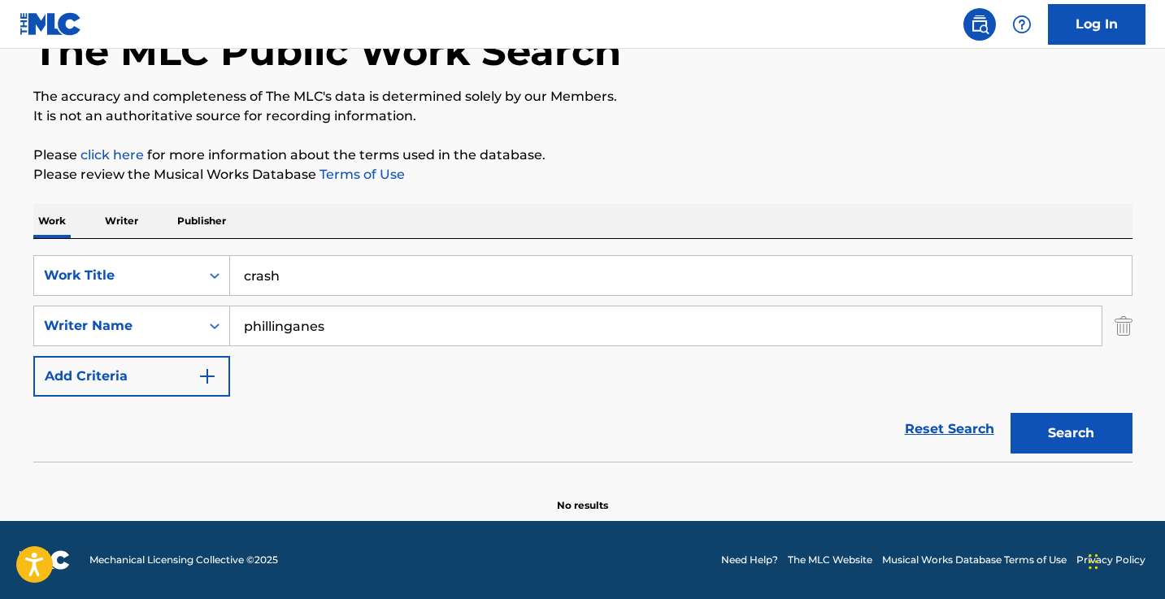
click at [401, 328] on input "phillinganes" at bounding box center [665, 325] width 871 height 39
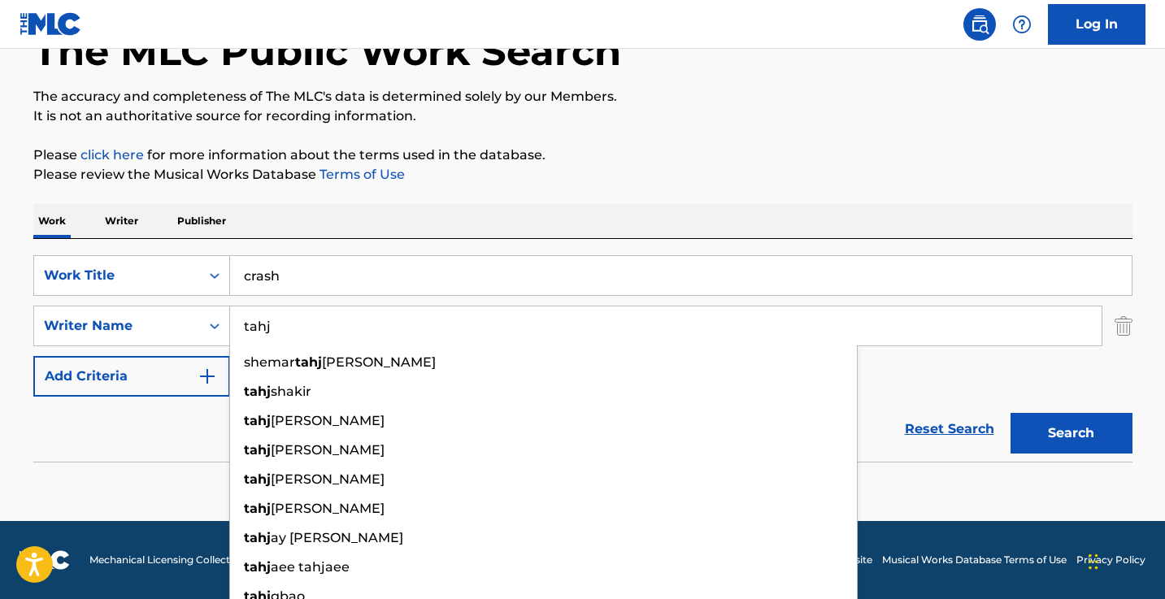
click at [1070, 433] on button "Search" at bounding box center [1071, 433] width 122 height 41
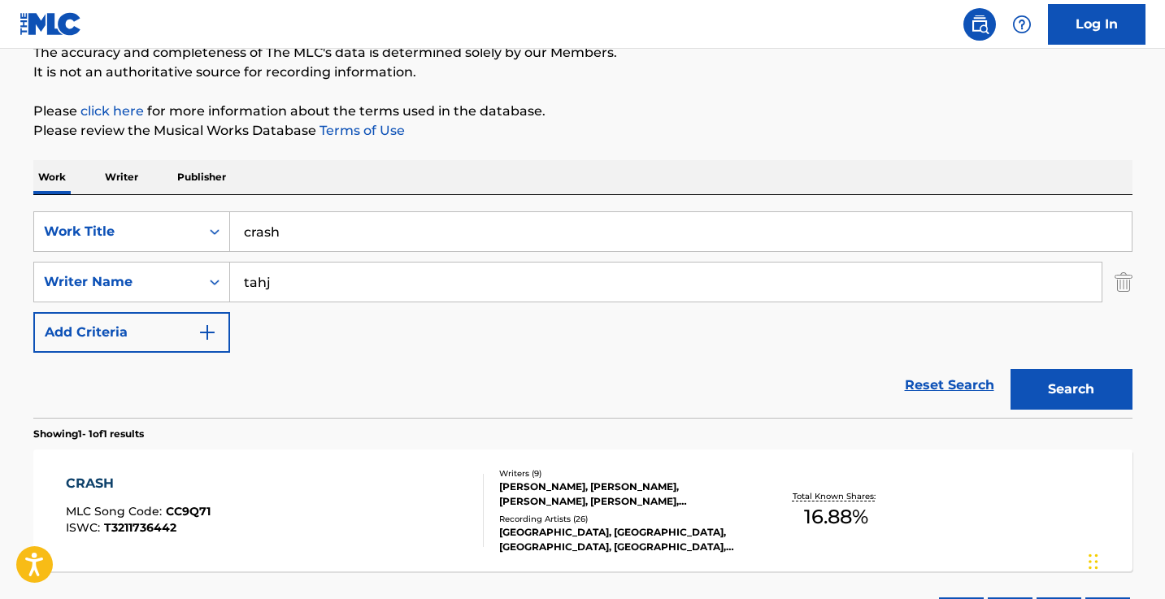
scroll to position [151, 0]
click at [362, 285] on input "tahj" at bounding box center [665, 281] width 871 height 39
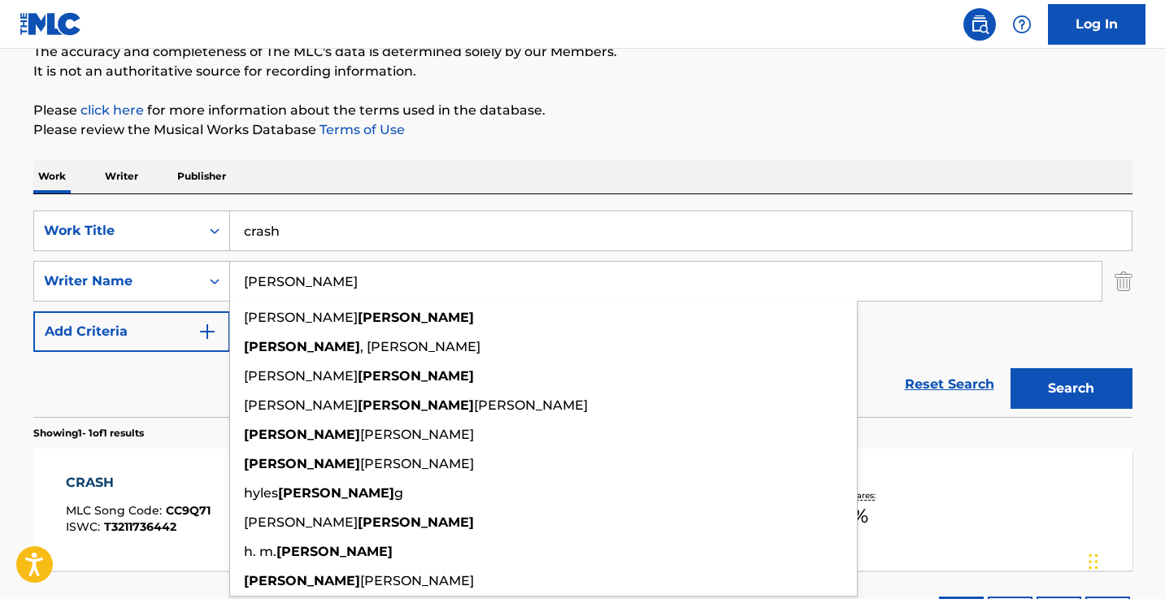
type input "[PERSON_NAME]"
click at [1070, 388] on button "Search" at bounding box center [1071, 388] width 122 height 41
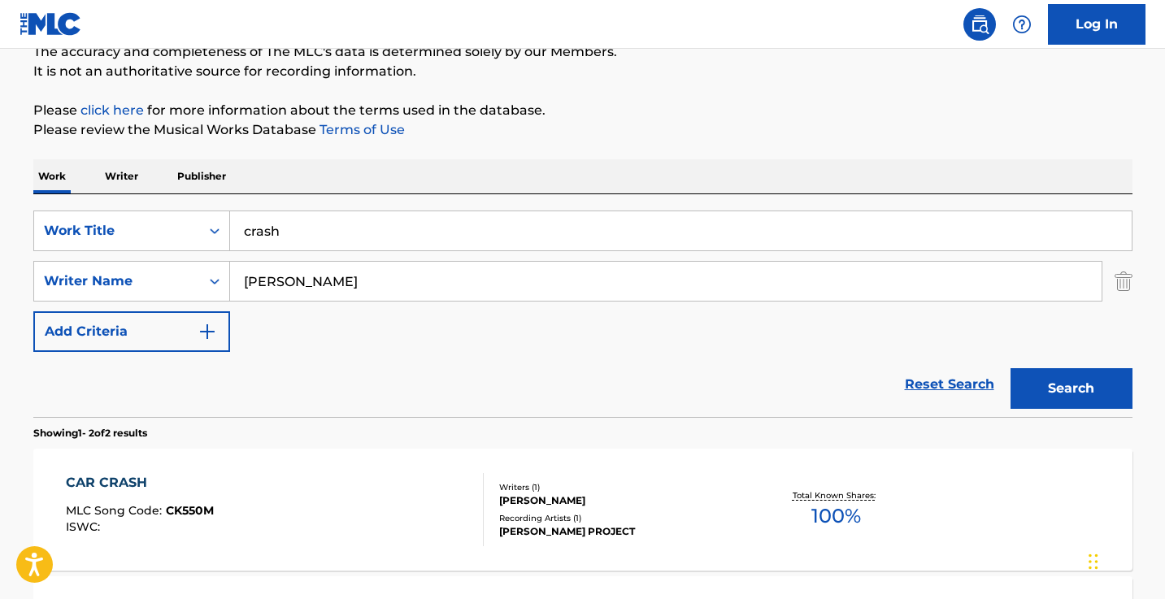
click at [336, 217] on input "crash" at bounding box center [680, 230] width 901 height 39
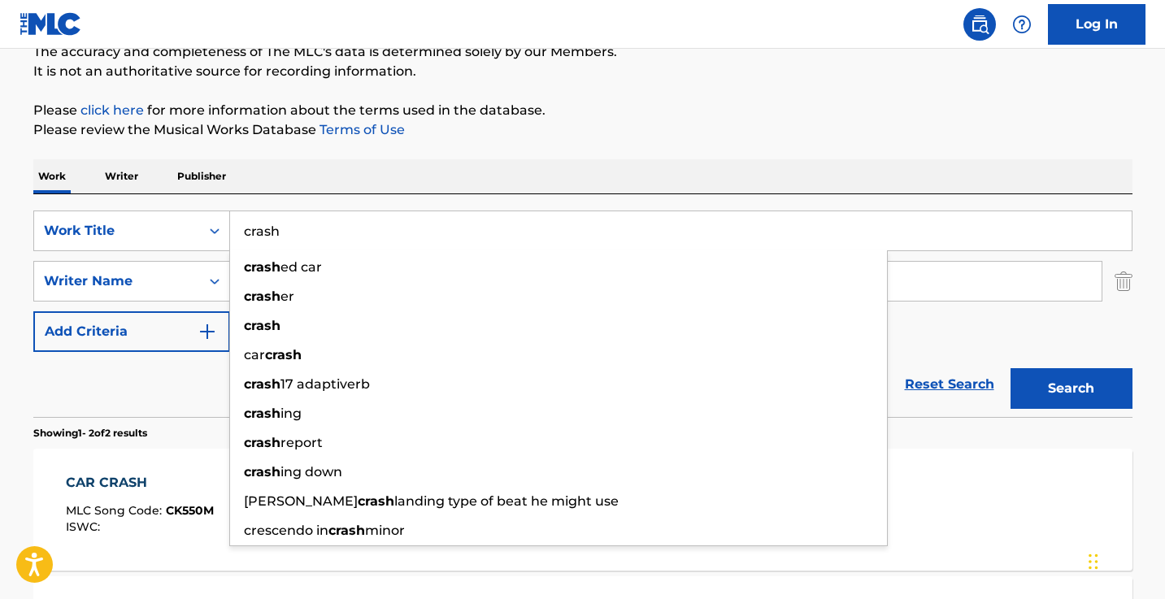
click at [336, 217] on input "crash" at bounding box center [680, 230] width 901 height 39
paste input "MOJA1TA"
type input "MOJA1TA"
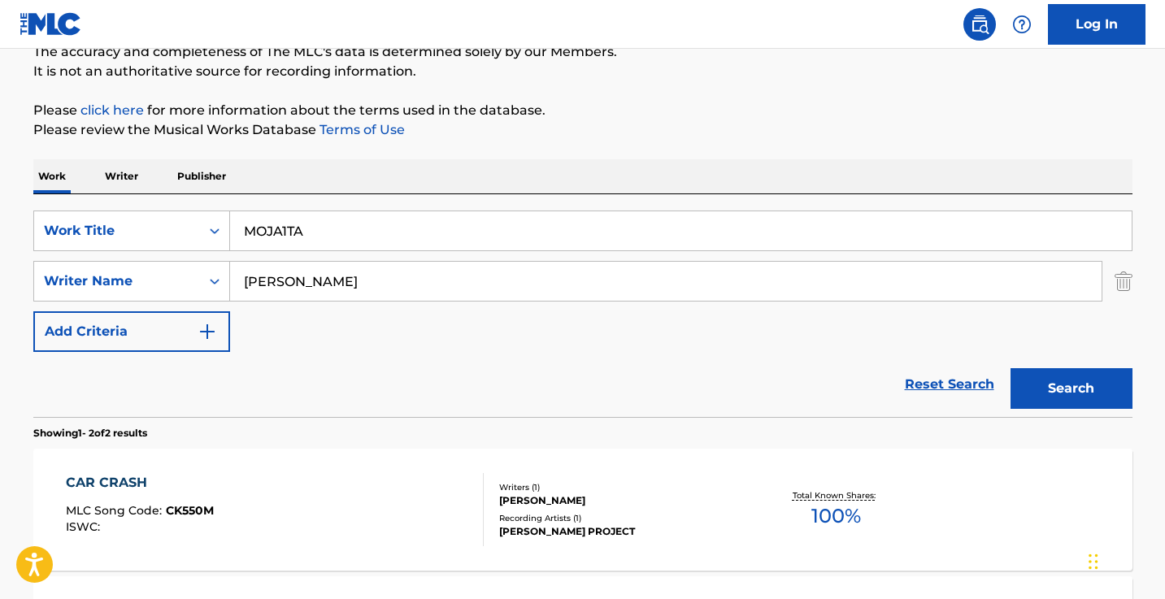
drag, startPoint x: 384, startPoint y: 171, endPoint x: 380, endPoint y: 191, distance: 20.1
click at [384, 171] on div "Work Writer Publisher" at bounding box center [582, 176] width 1099 height 34
click at [339, 257] on div "SearchWithCriteria07821e96-75a8-4728-b565-ac983b3dea97 Work Title MOJA1TA Searc…" at bounding box center [582, 280] width 1099 height 141
click at [339, 280] on input "[PERSON_NAME]" at bounding box center [665, 281] width 871 height 39
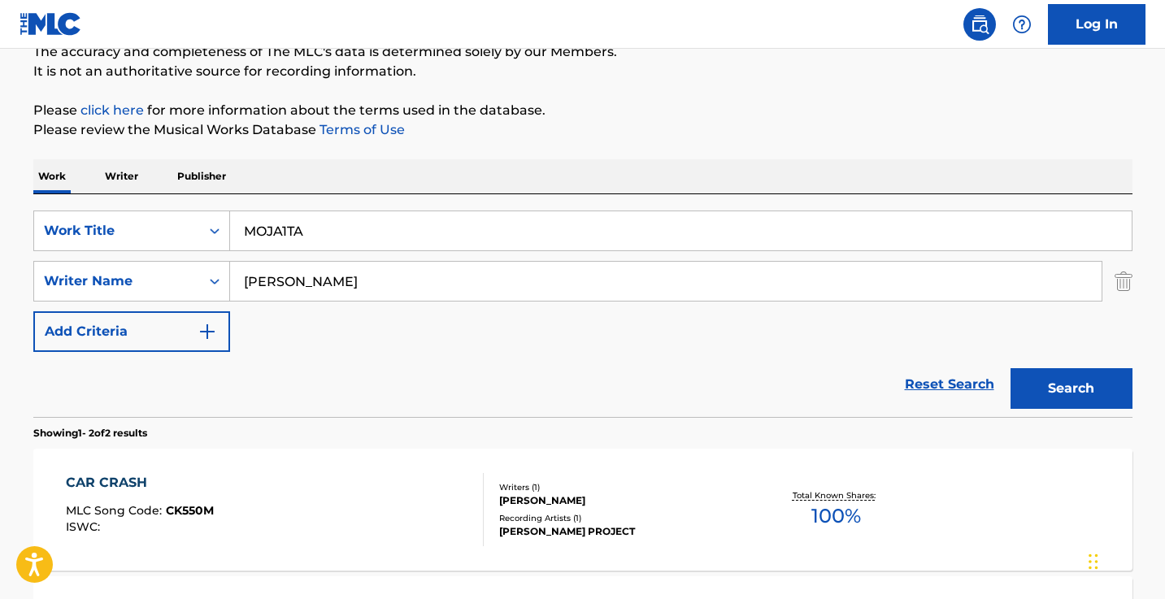
click at [339, 280] on input "[PERSON_NAME]" at bounding box center [665, 281] width 871 height 39
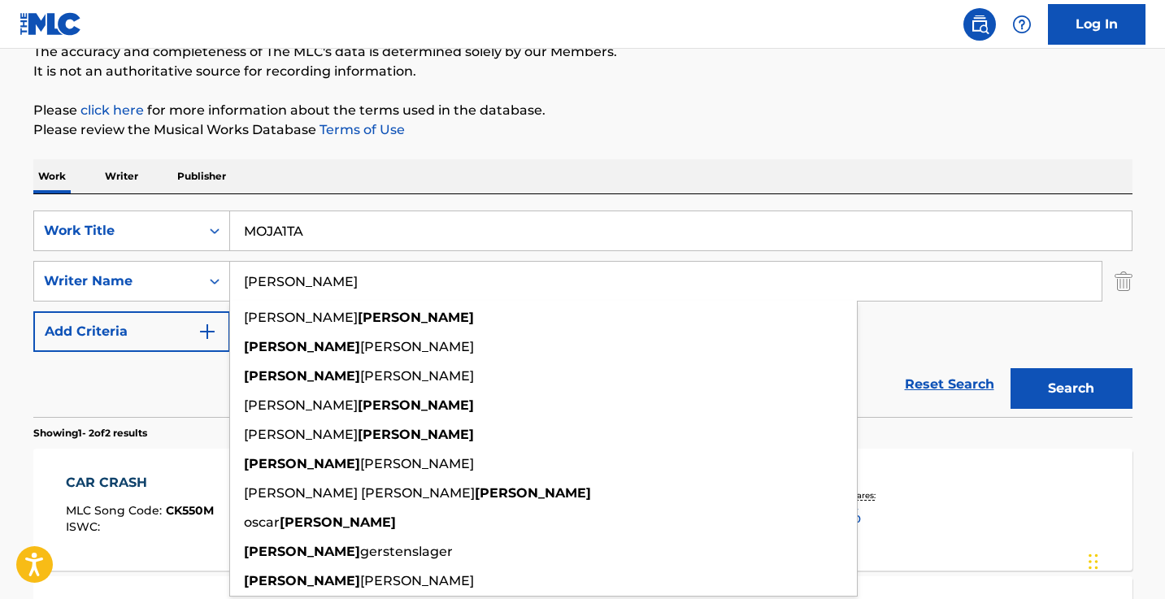
click at [339, 280] on input "[PERSON_NAME]" at bounding box center [665, 281] width 871 height 39
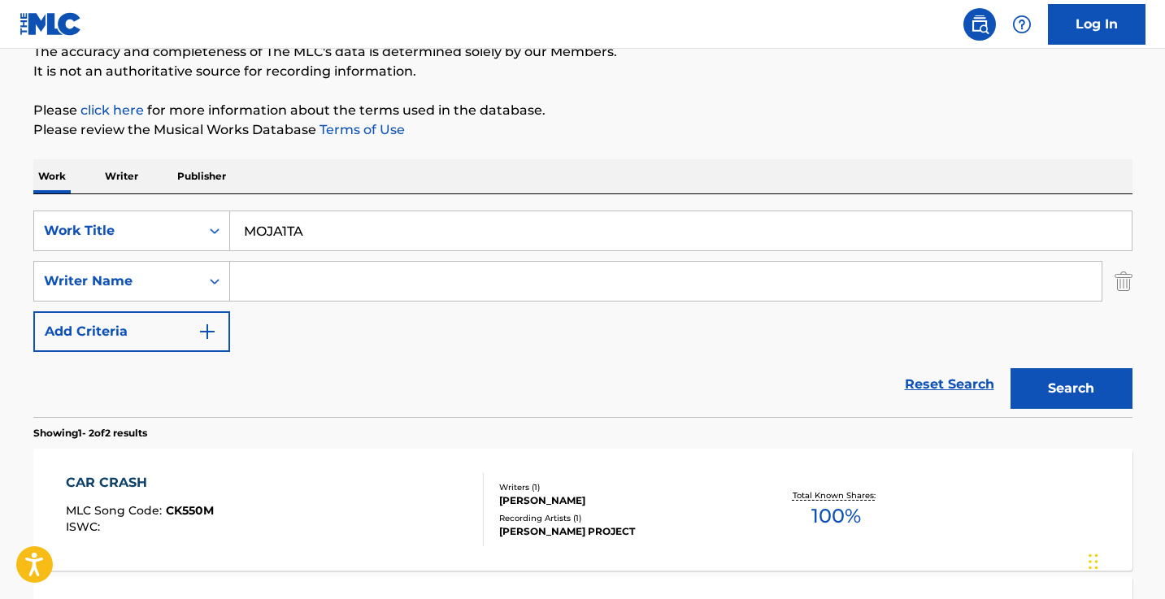
click at [1070, 388] on button "Search" at bounding box center [1071, 388] width 122 height 41
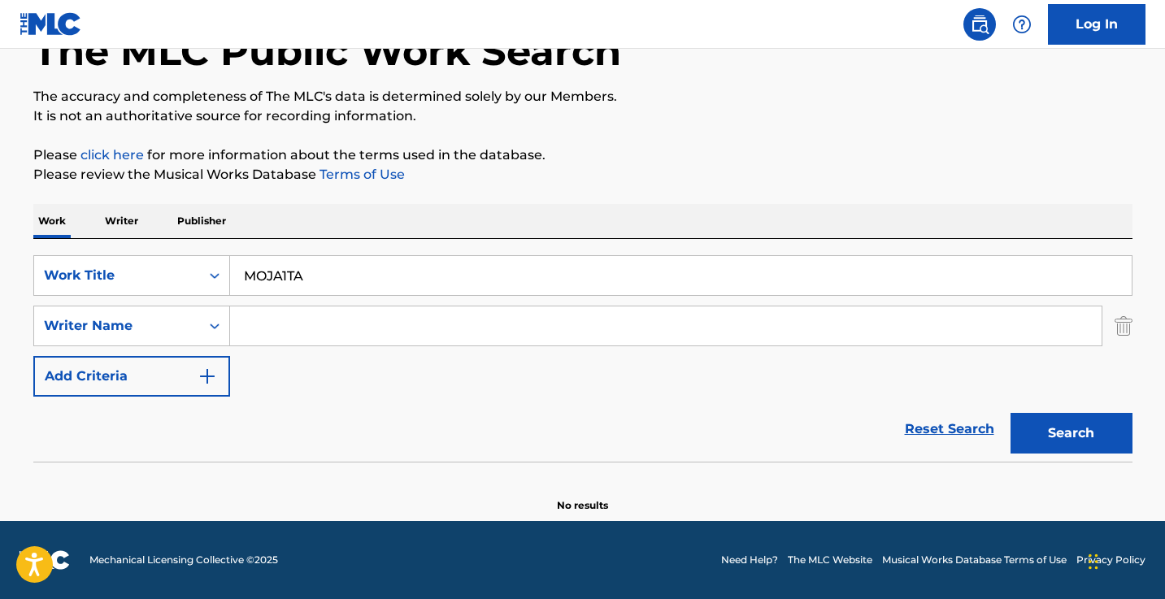
scroll to position [106, 0]
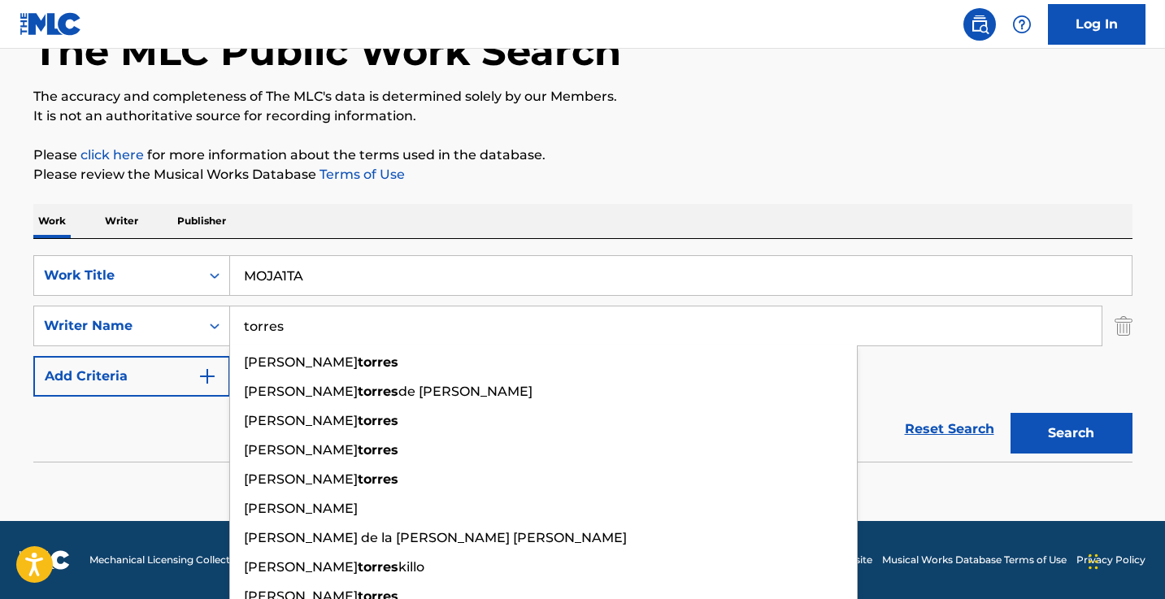
type input "torres"
click at [1070, 433] on button "Search" at bounding box center [1071, 433] width 122 height 41
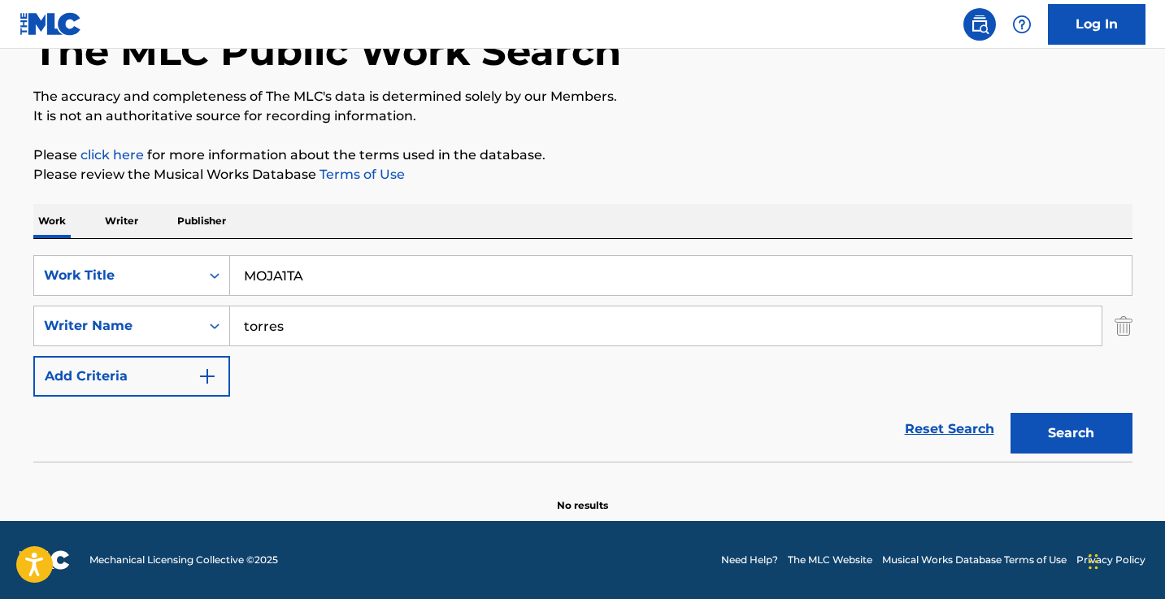
click at [319, 267] on input "MOJA1TA" at bounding box center [680, 275] width 901 height 39
paste input "So Sexyy"
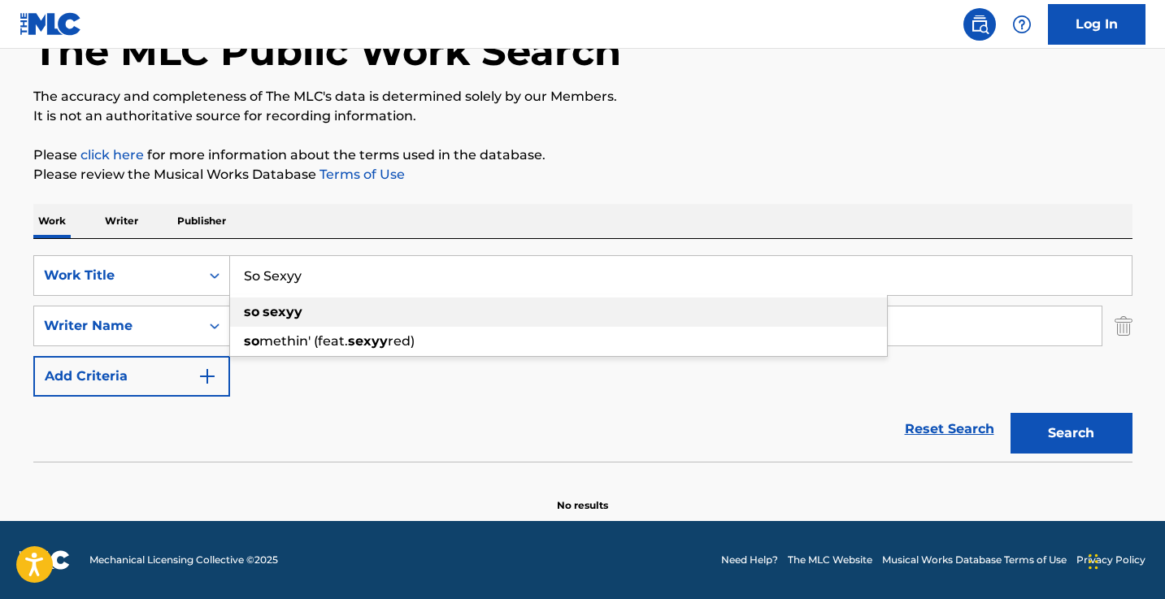
type input "So Sexyy"
click at [367, 205] on div "Work Writer Publisher" at bounding box center [582, 221] width 1099 height 34
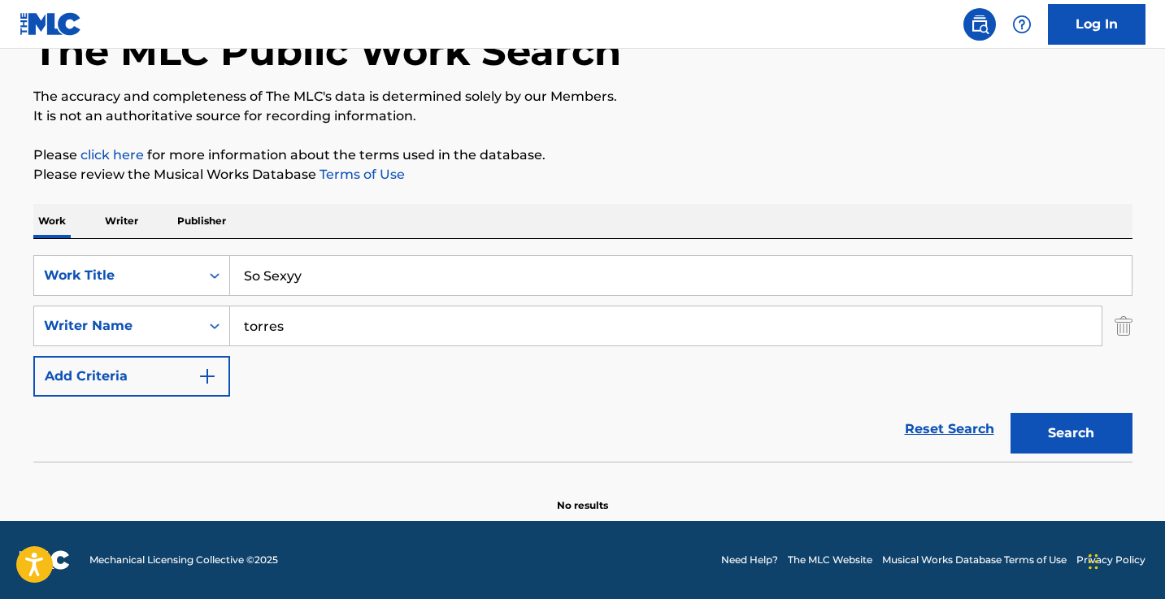
click at [320, 327] on input "torres" at bounding box center [665, 325] width 871 height 39
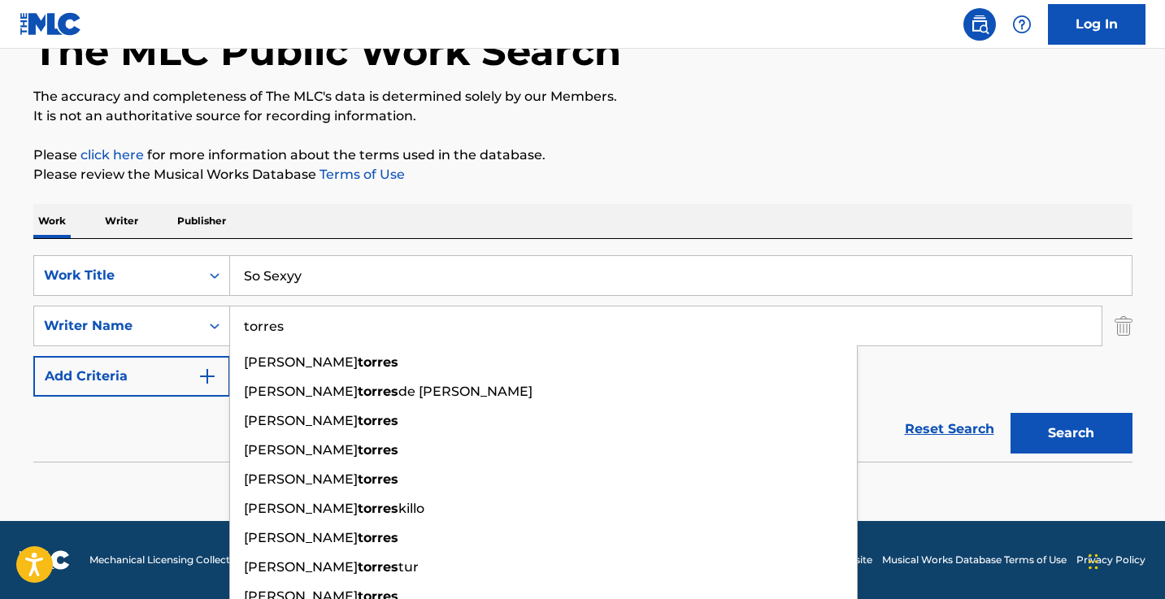
click at [320, 327] on input "torres" at bounding box center [665, 325] width 871 height 39
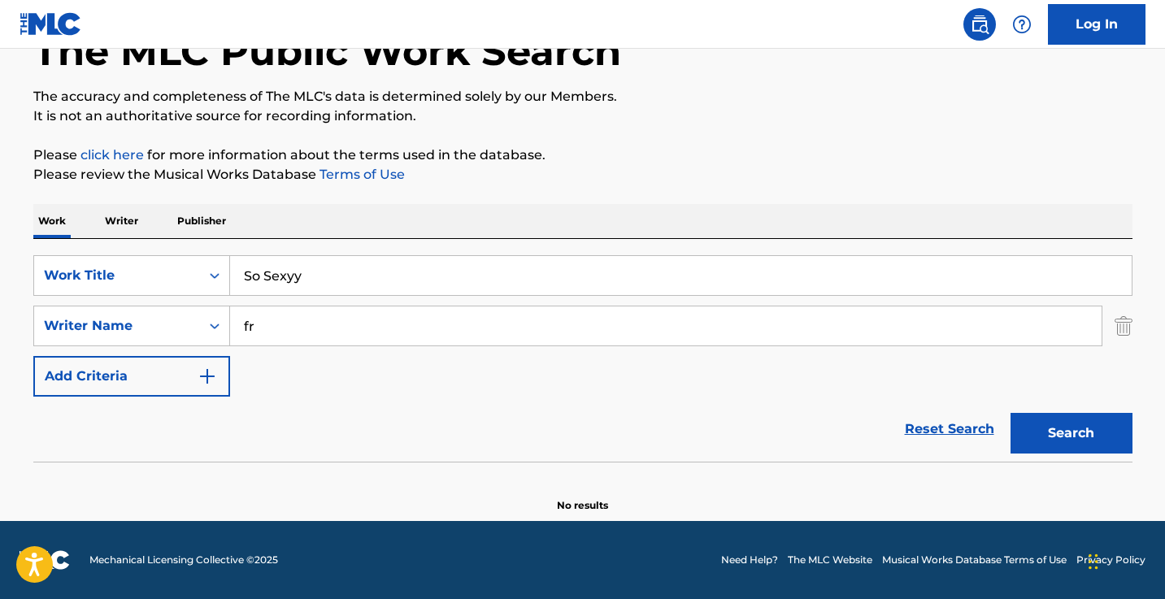
type input "f"
click at [1070, 433] on button "Search" at bounding box center [1071, 433] width 122 height 41
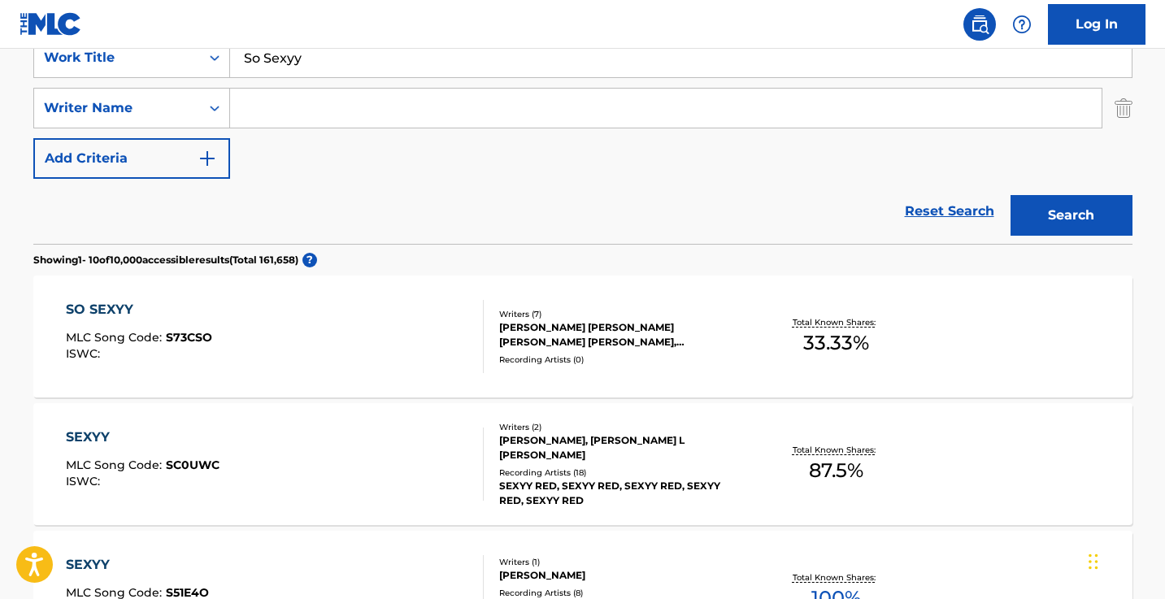
scroll to position [325, 0]
click at [426, 317] on div "SO SEXYY MLC Song Code : S73CSO ISWC :" at bounding box center [275, 335] width 418 height 73
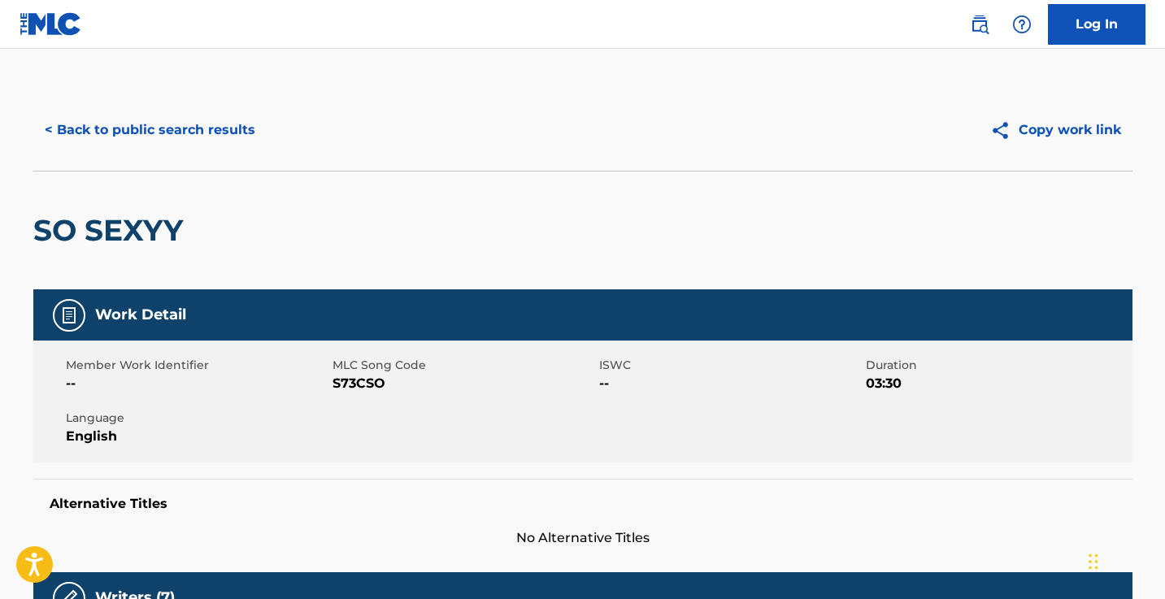
click at [362, 383] on span "S73CSO" at bounding box center [463, 384] width 262 height 20
copy span "S73CSO"
